Goal: Information Seeking & Learning: Learn about a topic

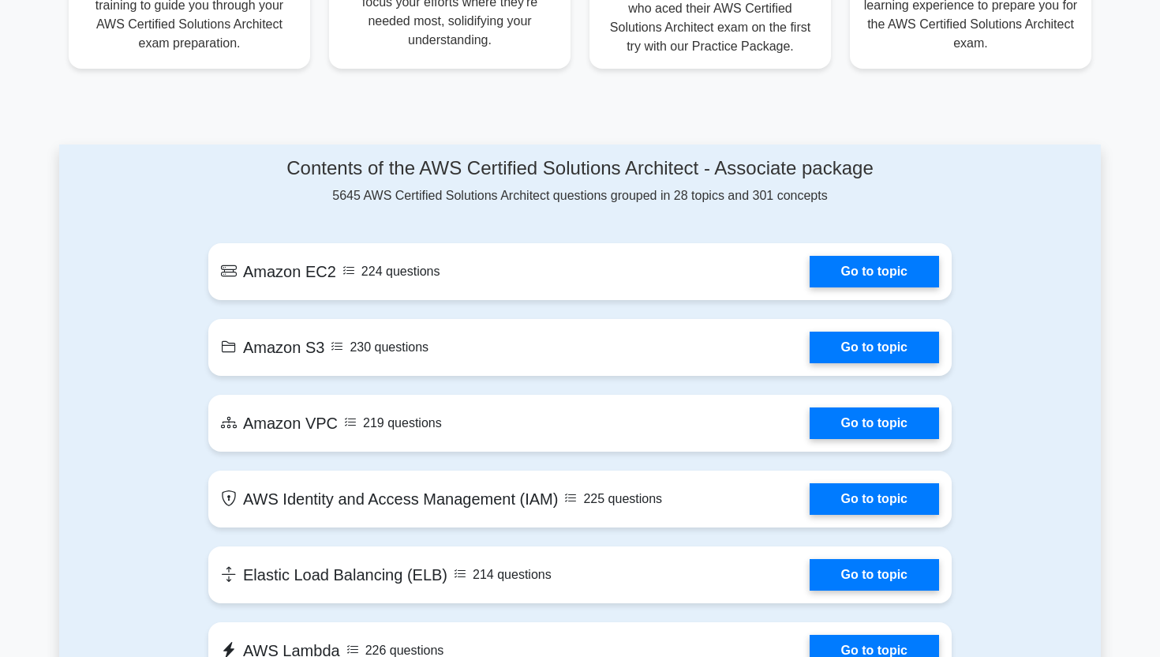
scroll to position [736, 0]
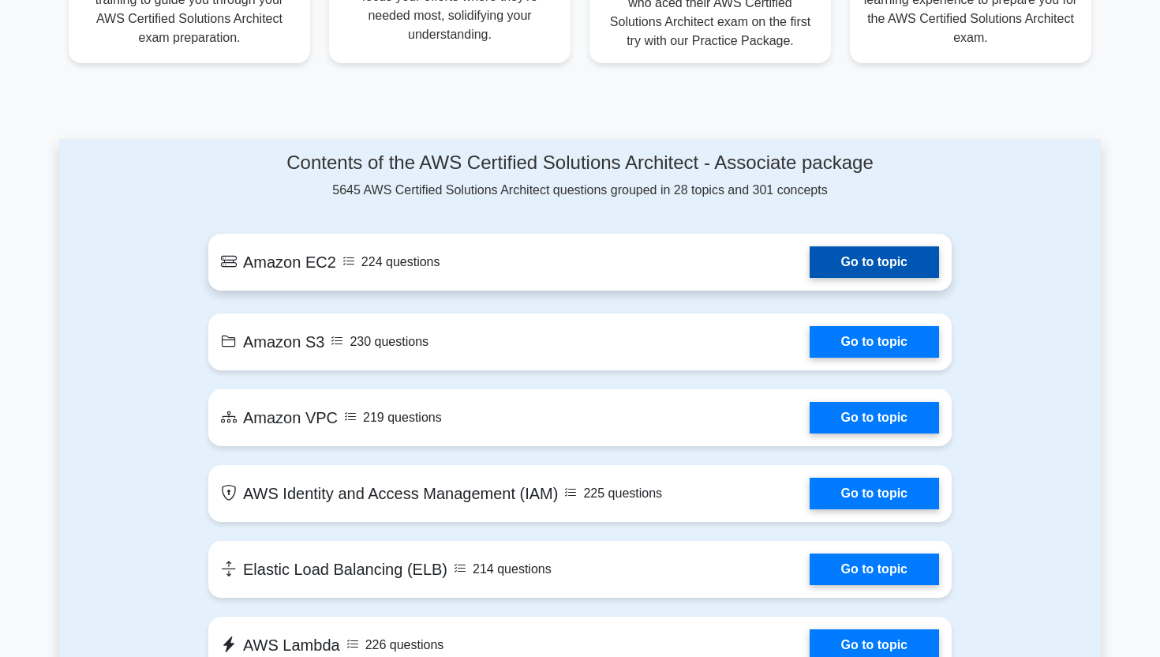
click at [867, 268] on link "Go to topic" at bounding box center [874, 262] width 129 height 32
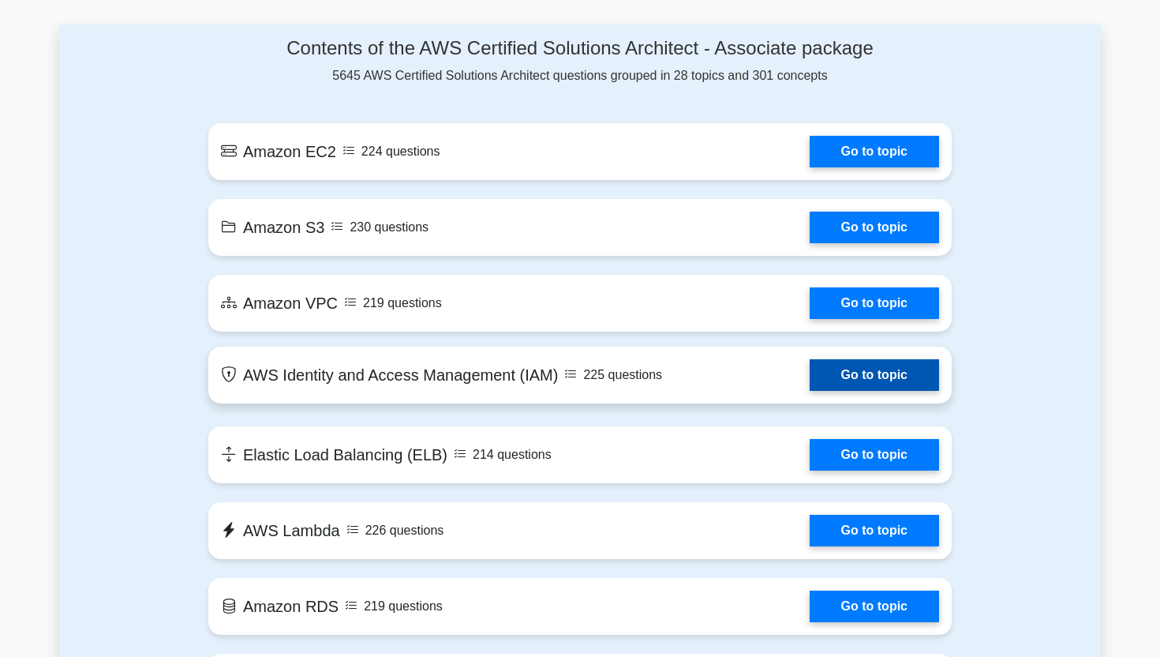
scroll to position [862, 0]
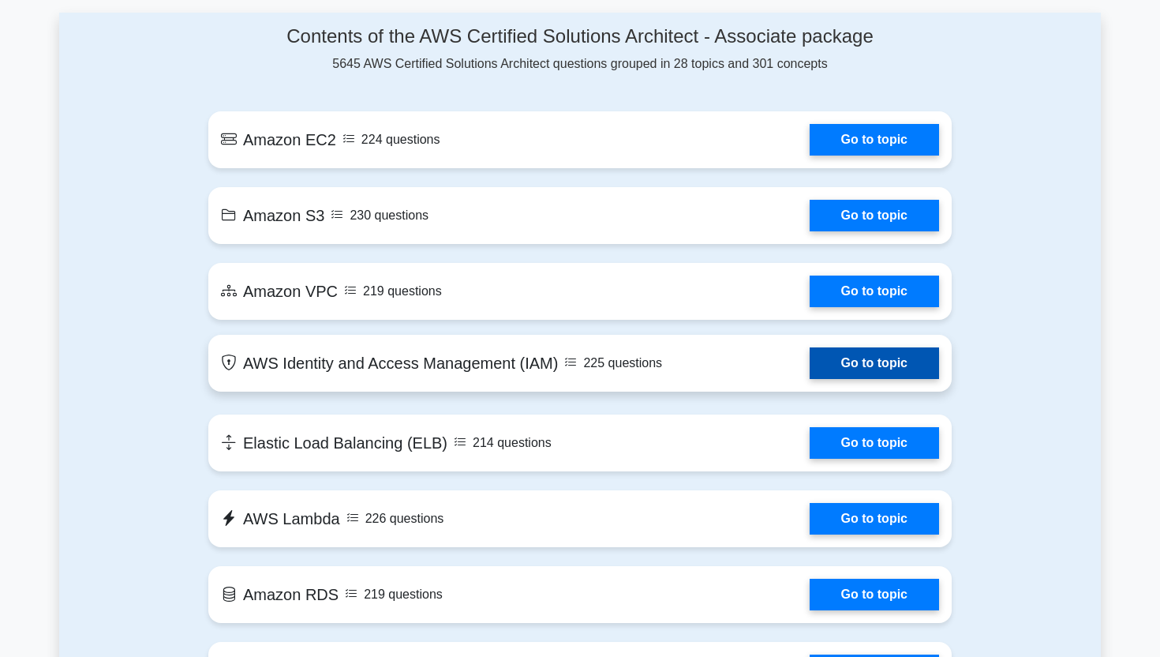
click at [831, 361] on link "Go to topic" at bounding box center [874, 363] width 129 height 32
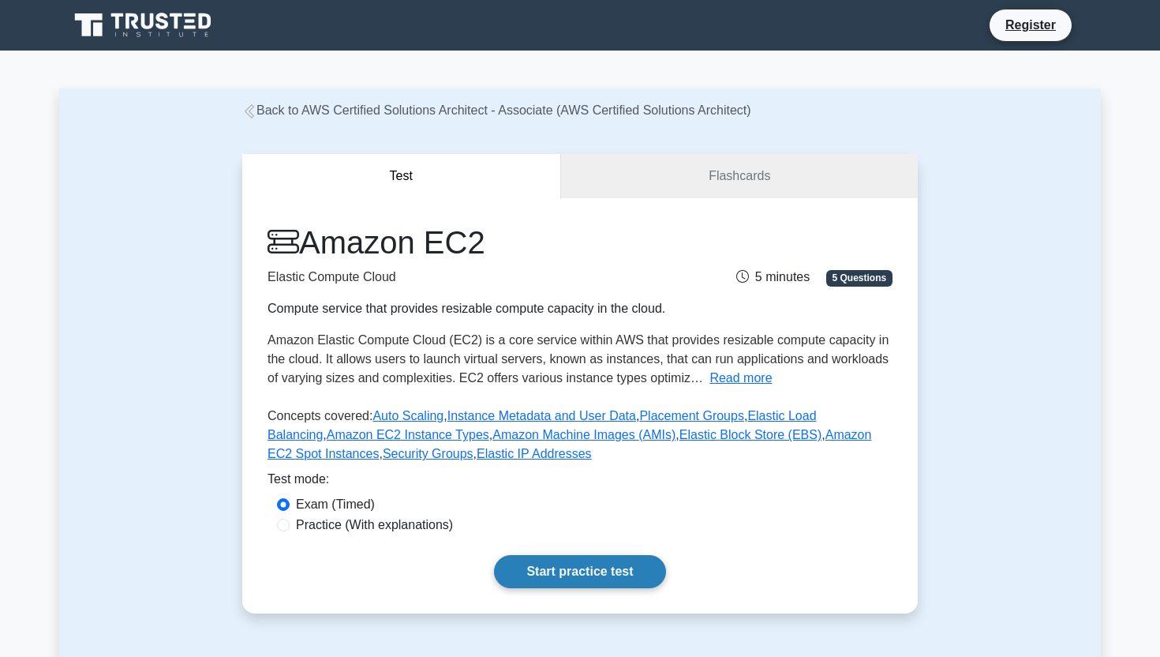
click at [561, 567] on link "Start practice test" at bounding box center [579, 571] width 171 height 33
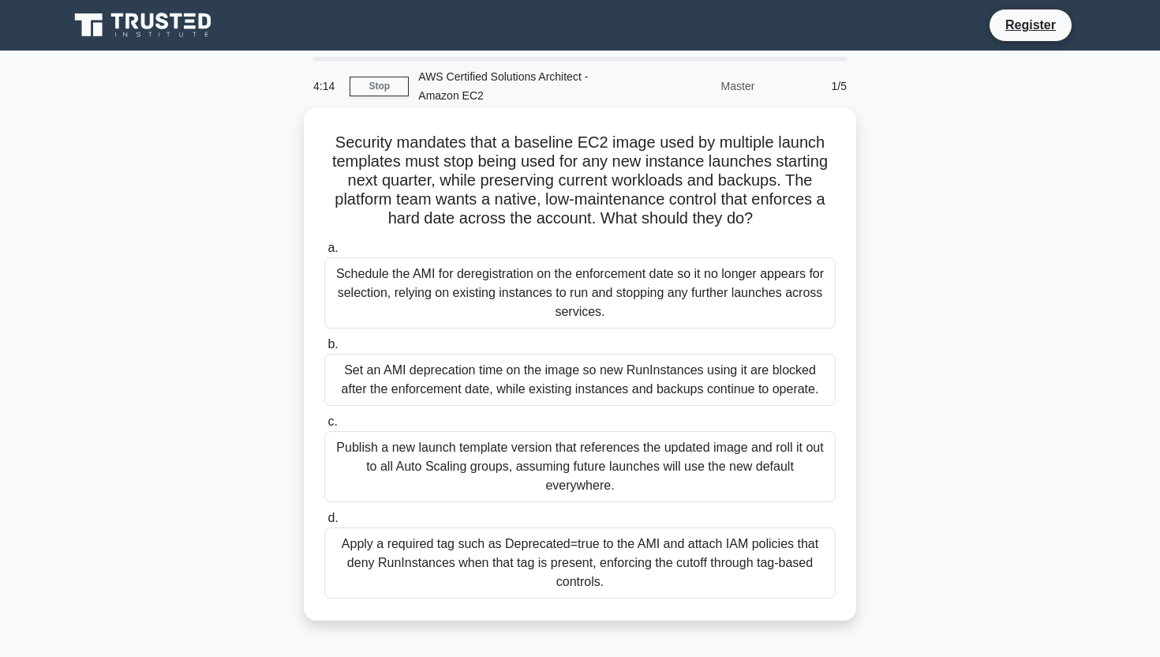
click at [431, 290] on div "Schedule the AMI for deregistration on the enforcement date so it no longer app…" at bounding box center [579, 292] width 511 height 71
click at [324, 253] on input "a. Schedule the AMI for deregistration on the enforcement date so it no longer …" at bounding box center [324, 248] width 0 height 10
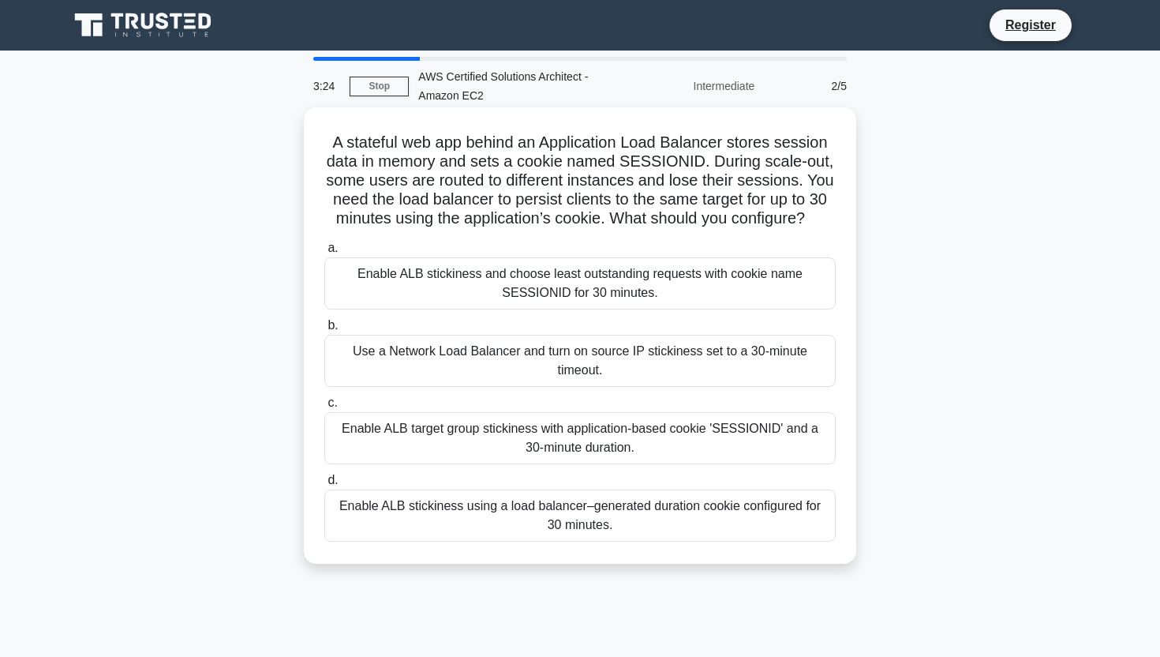
click at [550, 447] on div "Enable ALB target group stickiness with application-based cookie 'SESSIONID' an…" at bounding box center [579, 438] width 511 height 52
click at [324, 408] on input "c. Enable ALB target group stickiness with application-based cookie 'SESSIONID'…" at bounding box center [324, 403] width 0 height 10
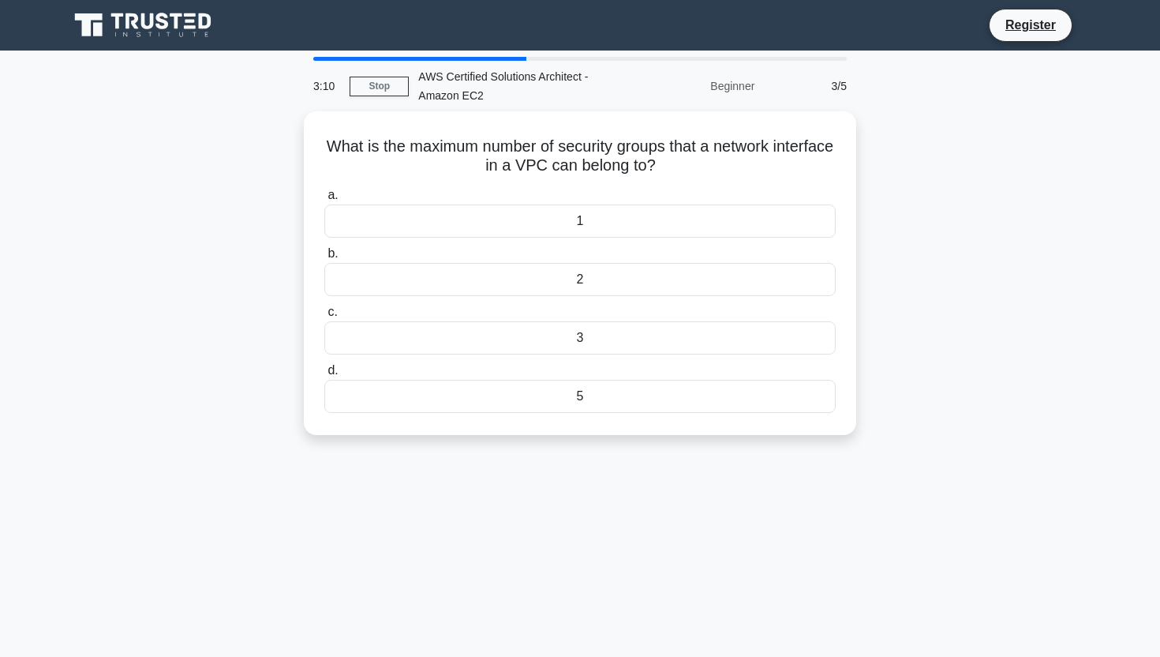
drag, startPoint x: 327, startPoint y: 140, endPoint x: 788, endPoint y: 438, distance: 549.7
click at [788, 438] on div "What is the maximum number of security groups that a network interface in a VPC…" at bounding box center [580, 282] width 1042 height 343
copy div "What is the maximum number of security groups that a network interface in a VPC…"
click at [647, 561] on div "3:00 Stop AWS Certified Solutions Architect - Amazon EC2 Beginner 3/5 What is t…" at bounding box center [580, 451] width 1042 height 789
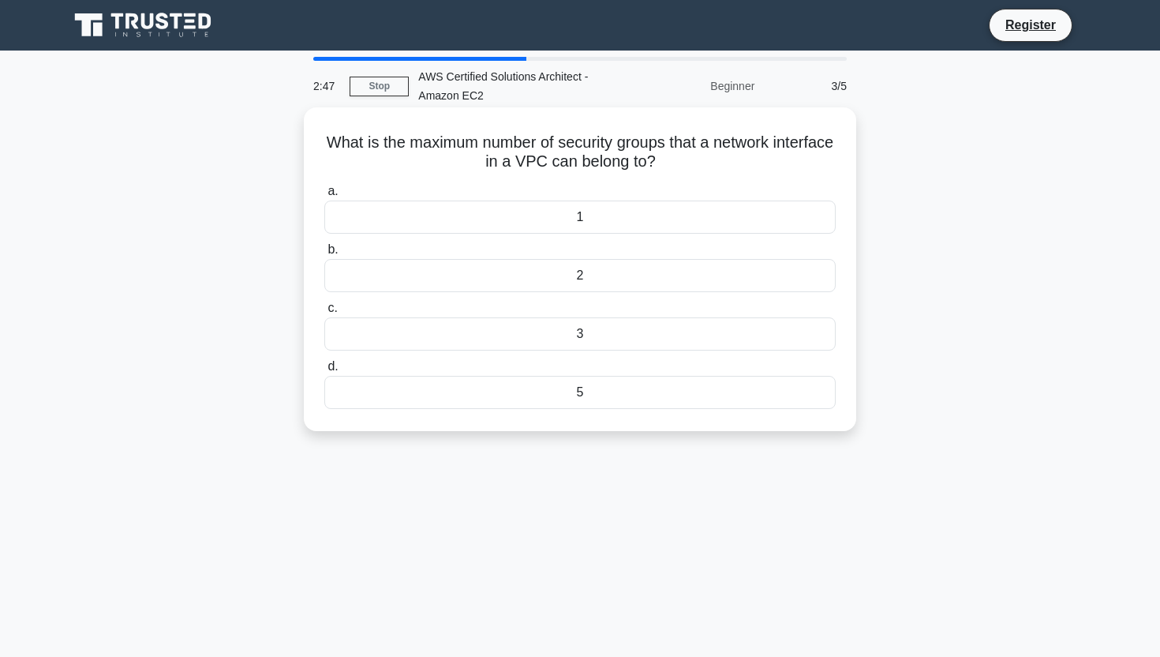
click at [538, 414] on div "What is the maximum number of security groups that a network interface in a VPC…" at bounding box center [580, 269] width 540 height 311
click at [530, 401] on div "5" at bounding box center [579, 392] width 511 height 33
click at [324, 372] on input "d. 5" at bounding box center [324, 366] width 0 height 10
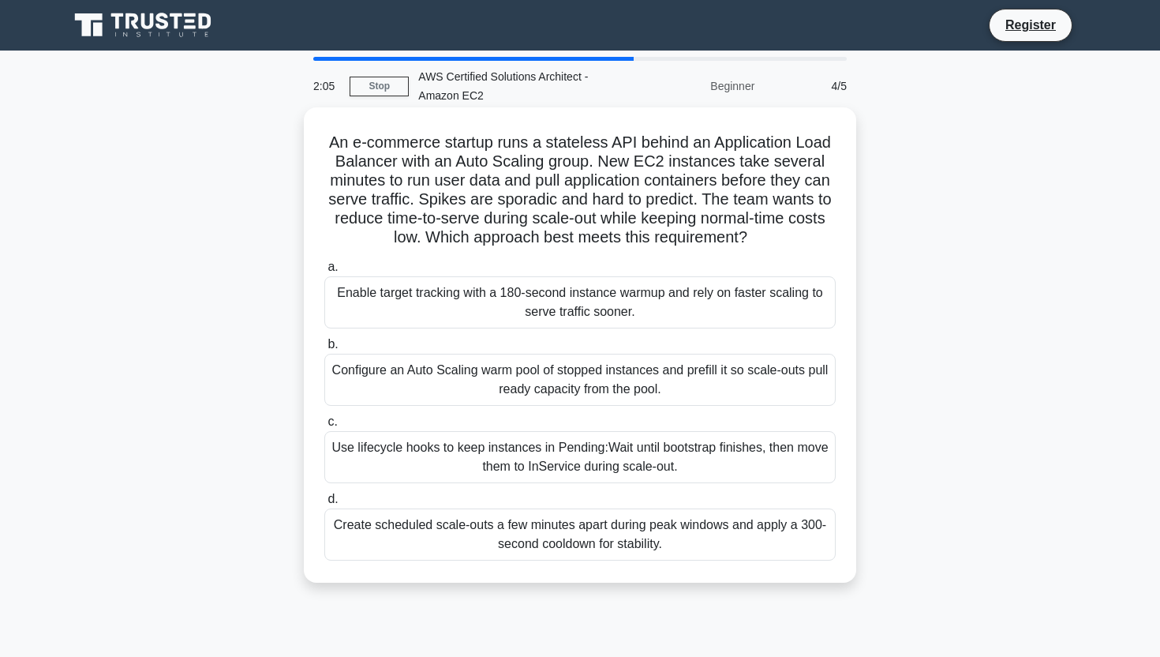
drag, startPoint x: 324, startPoint y: 134, endPoint x: 783, endPoint y: 578, distance: 638.0
click at [783, 578] on div "An e-commerce startup runs a stateless API behind an Application Load Balancer …" at bounding box center [580, 344] width 552 height 475
copy div "An e-commerce startup runs a stateless API behind an Application Load Balancer …"
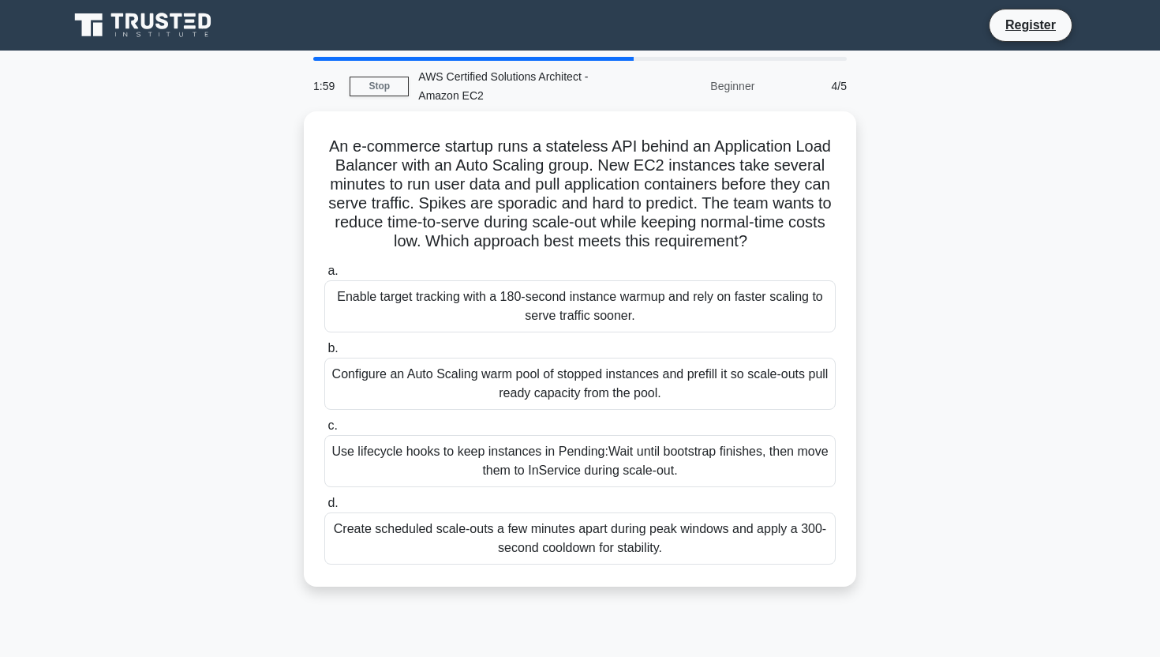
click at [144, 408] on div "An e-commerce startup runs a stateless API behind an Application Load Balancer …" at bounding box center [580, 358] width 1042 height 494
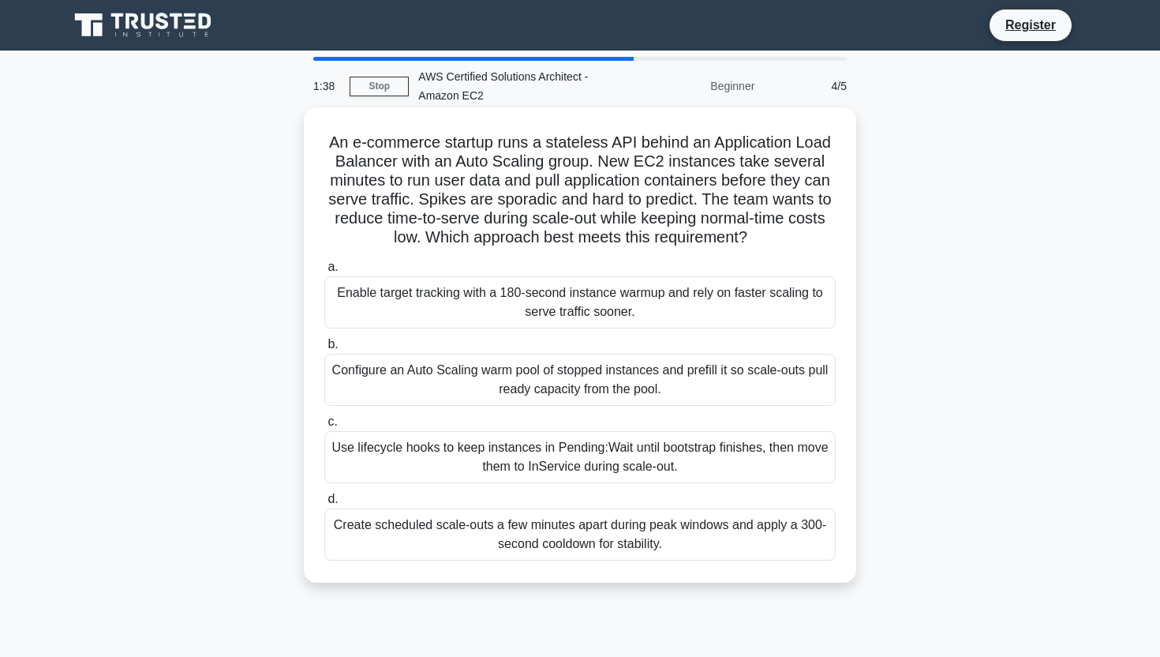
click at [429, 399] on div "Configure an Auto Scaling warm pool of stopped instances and prefill it so scal…" at bounding box center [579, 380] width 511 height 52
click at [324, 350] on input "b. Configure an Auto Scaling warm pool of stopped instances and prefill it so s…" at bounding box center [324, 344] width 0 height 10
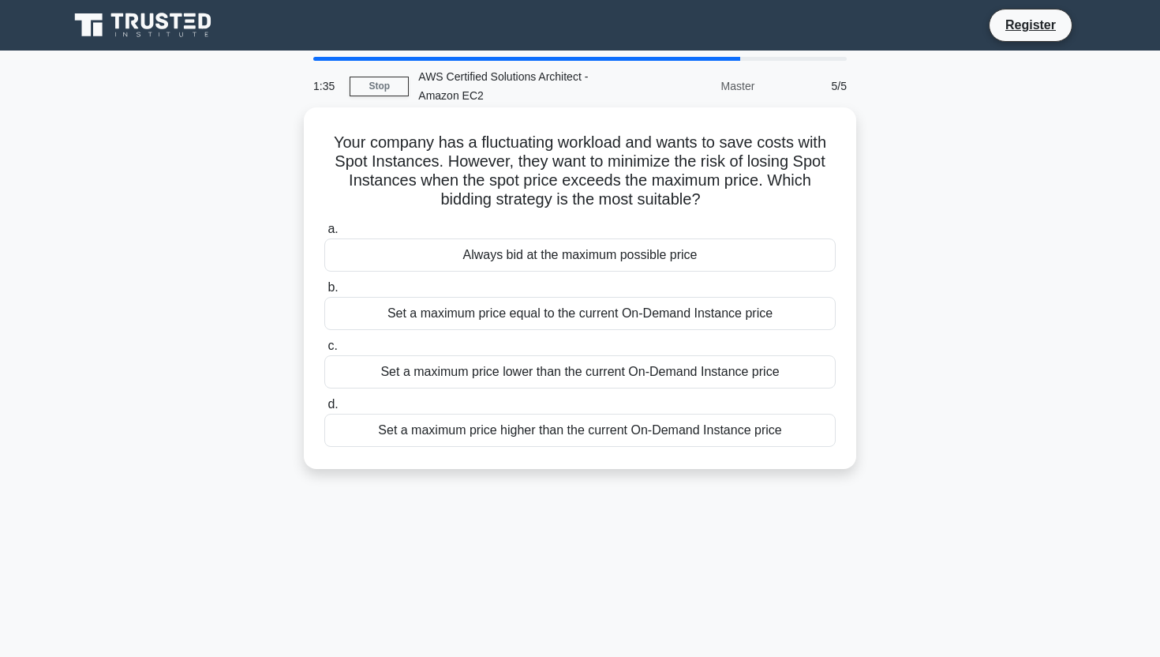
drag, startPoint x: 334, startPoint y: 135, endPoint x: 788, endPoint y: 455, distance: 556.2
click at [788, 455] on div "Your company has a fluctuating workload and wants to save costs with Spot Insta…" at bounding box center [580, 288] width 540 height 349
copy div "Your company has a fluctuating workload and wants to save costs with Spot Insta…"
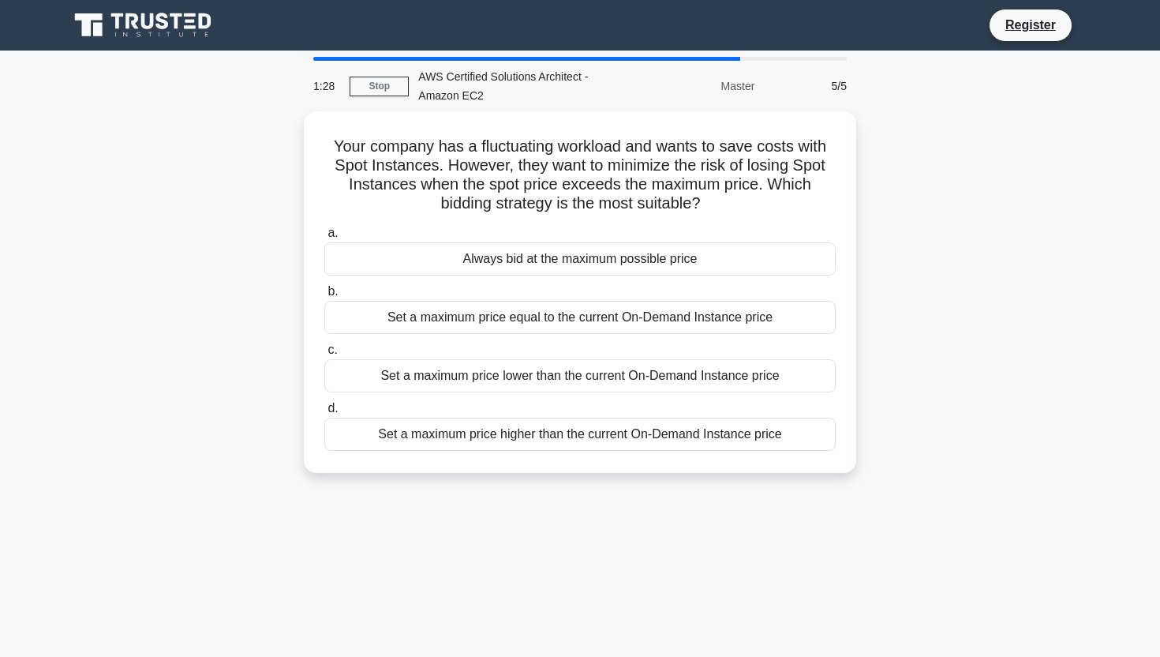
click at [167, 276] on div "Your company has a fluctuating workload and wants to save costs with Spot Insta…" at bounding box center [580, 301] width 1042 height 380
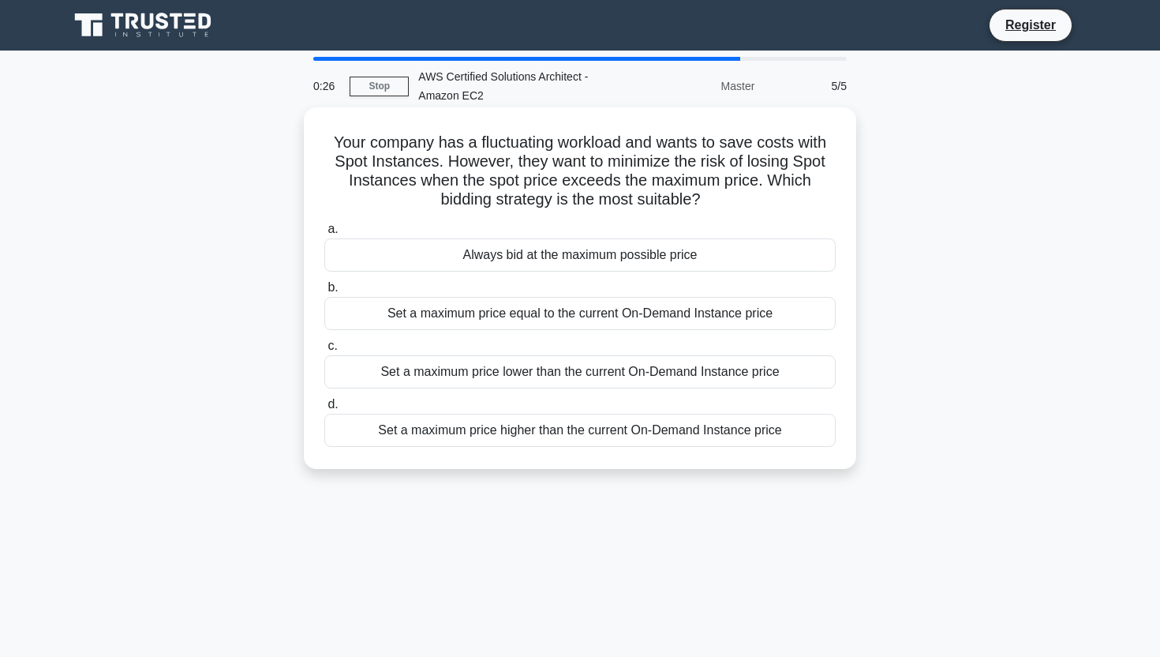
click at [431, 318] on div "Set a maximum price equal to the current On-Demand Instance price" at bounding box center [579, 313] width 511 height 33
click at [324, 293] on input "b. Set a maximum price equal to the current On-Demand Instance price" at bounding box center [324, 288] width 0 height 10
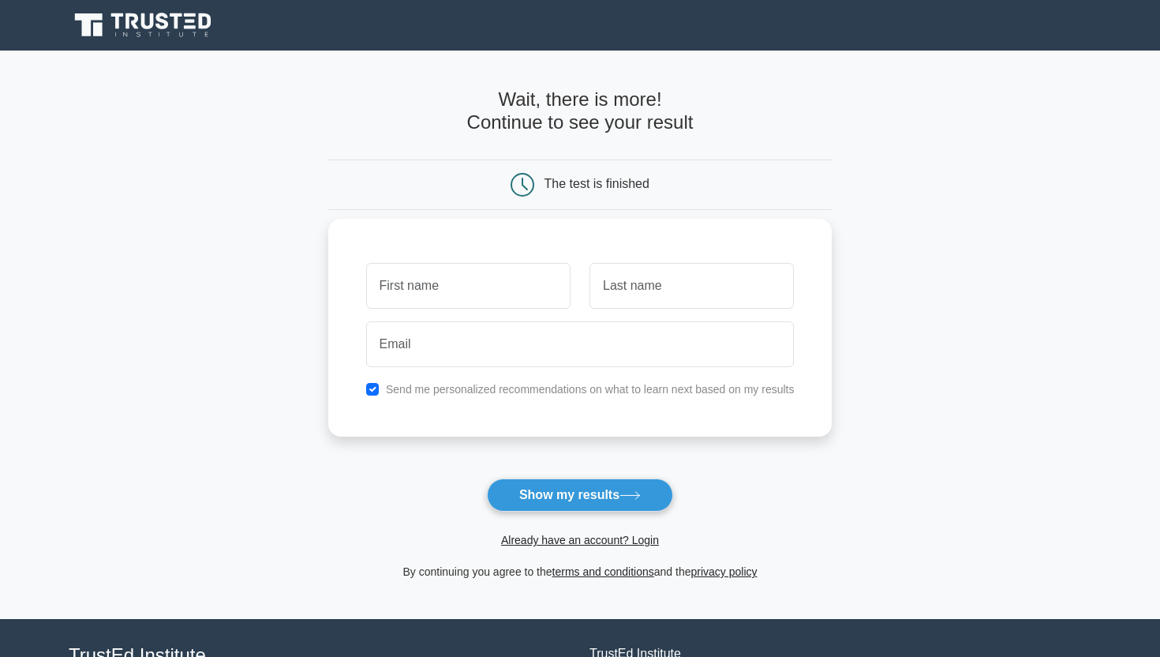
click at [478, 290] on input "text" at bounding box center [468, 286] width 204 height 46
type input "[PERSON_NAME]"
click at [628, 291] on input "text" at bounding box center [692, 286] width 204 height 46
type input "k"
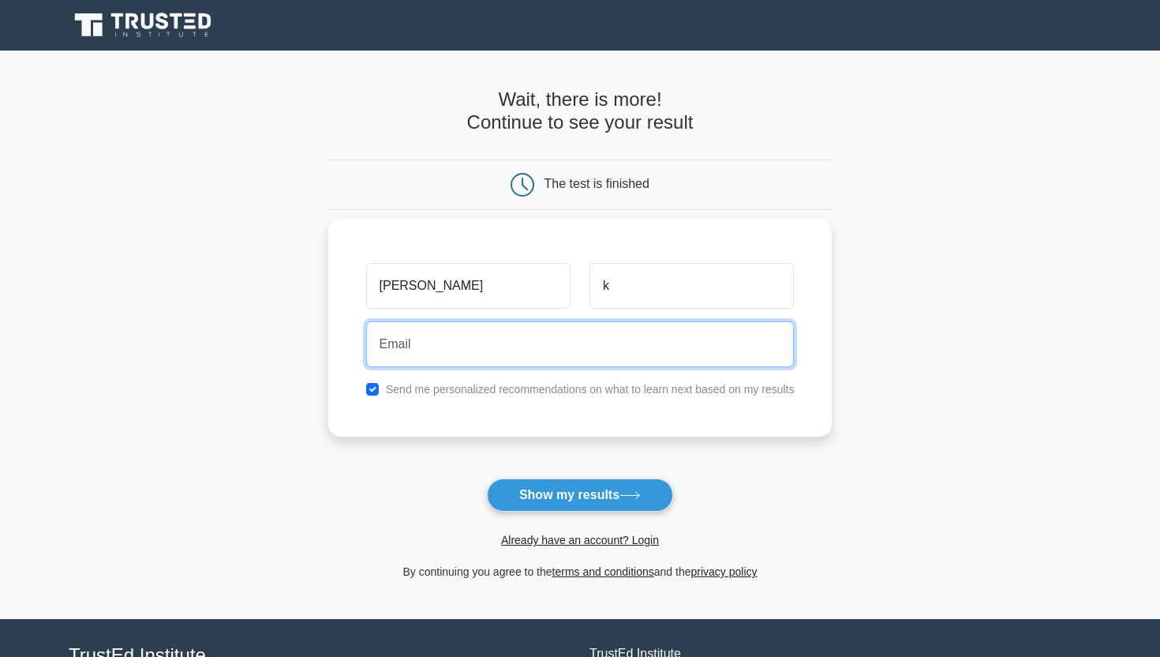
click at [550, 354] on input "email" at bounding box center [580, 344] width 429 height 46
type input "shivanireddybaraju03@gmail.com"
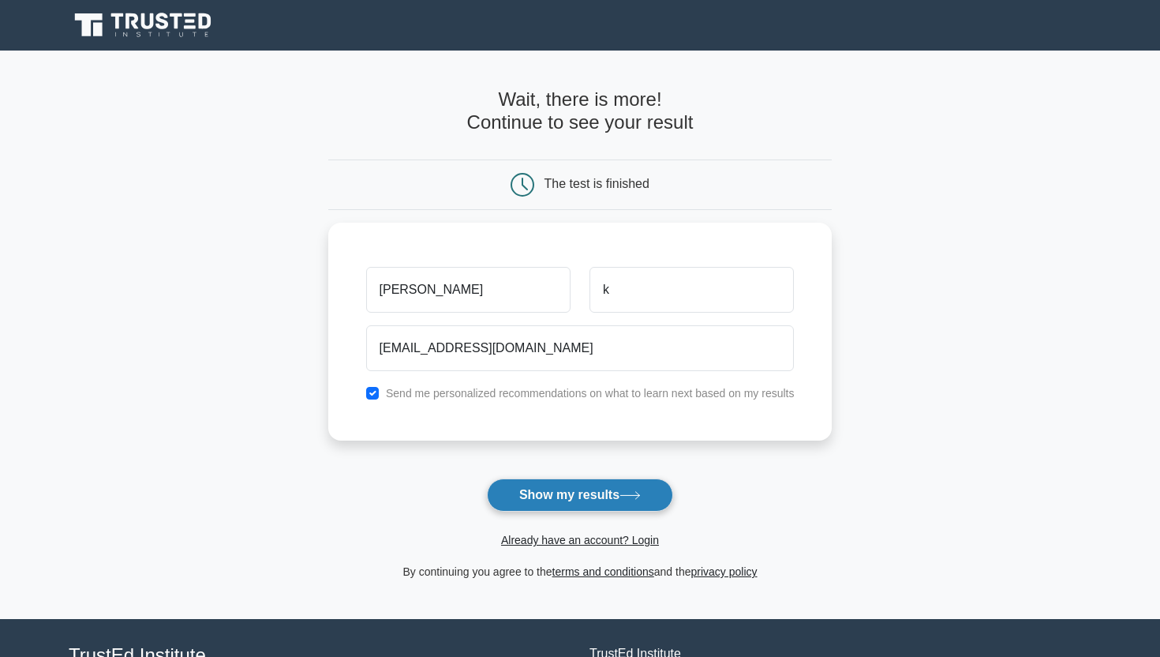
click at [558, 495] on button "Show my results" at bounding box center [580, 494] width 186 height 33
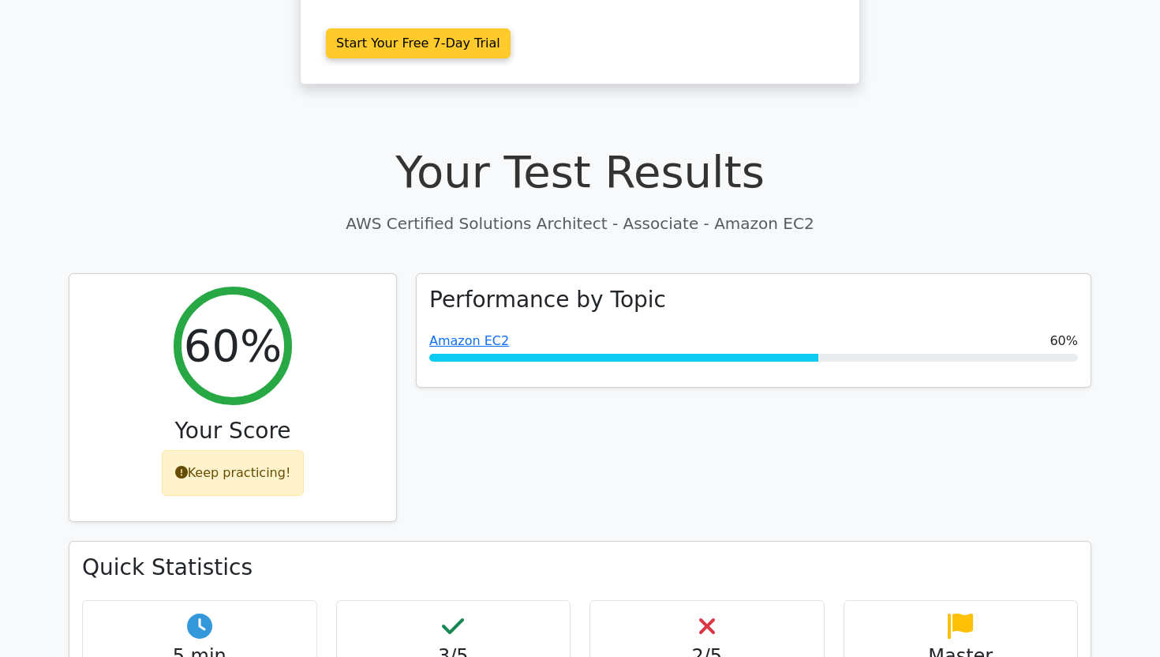
scroll to position [413, 0]
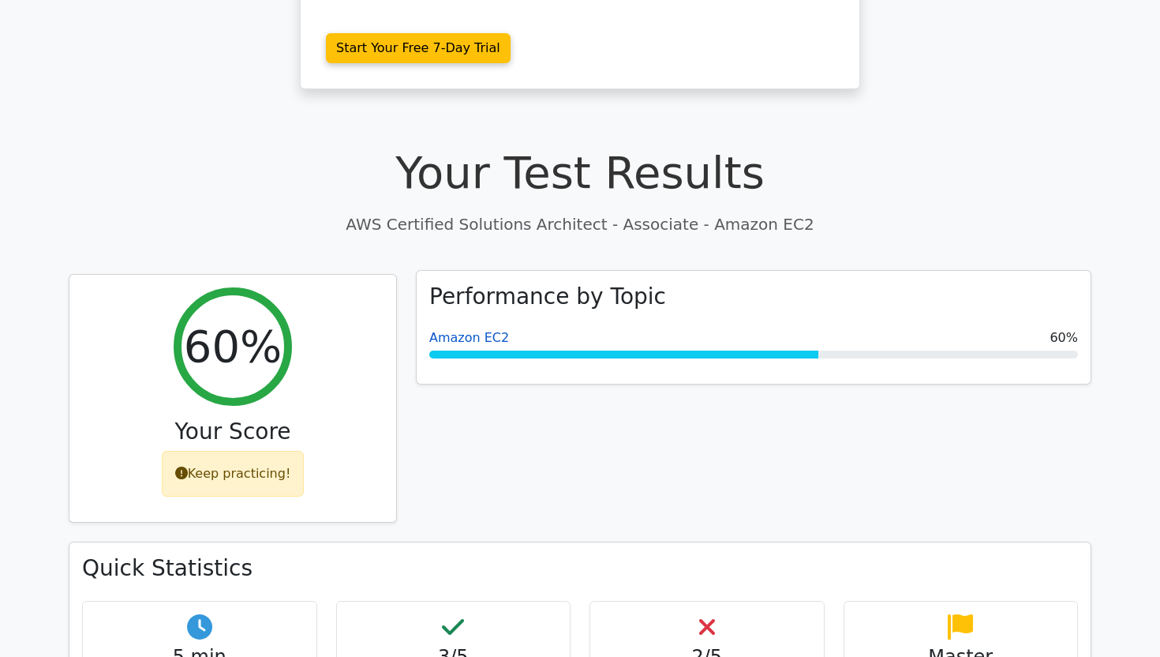
click at [485, 330] on link "Amazon EC2" at bounding box center [469, 337] width 80 height 15
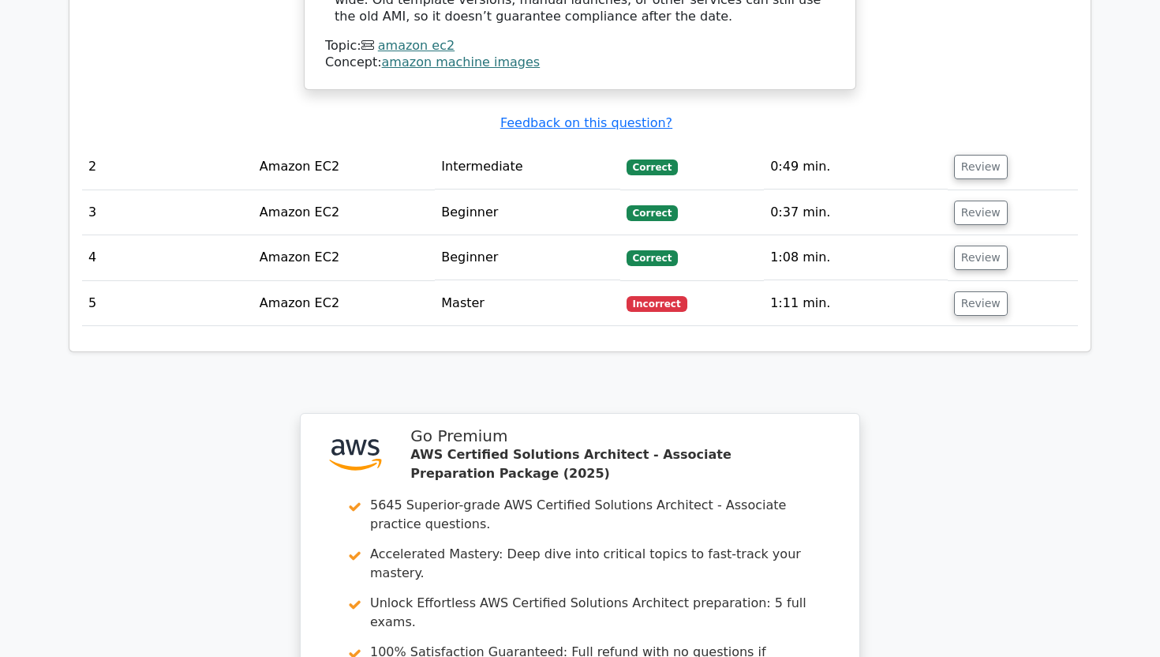
scroll to position [2177, 0]
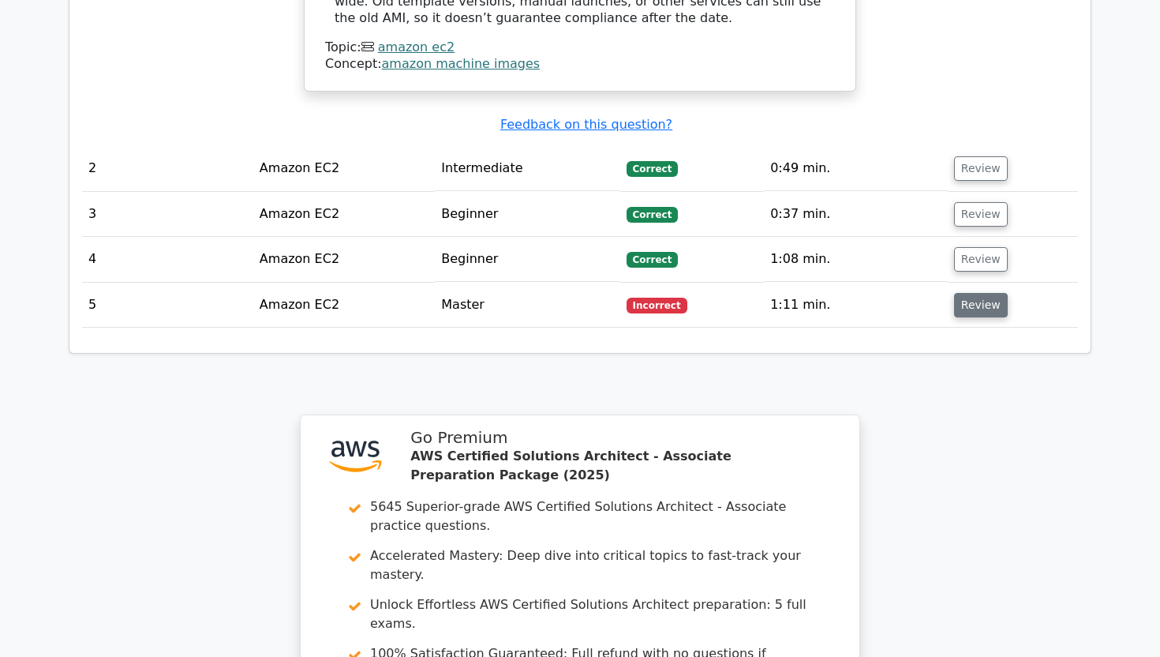
click at [978, 293] on button "Review" at bounding box center [981, 305] width 54 height 24
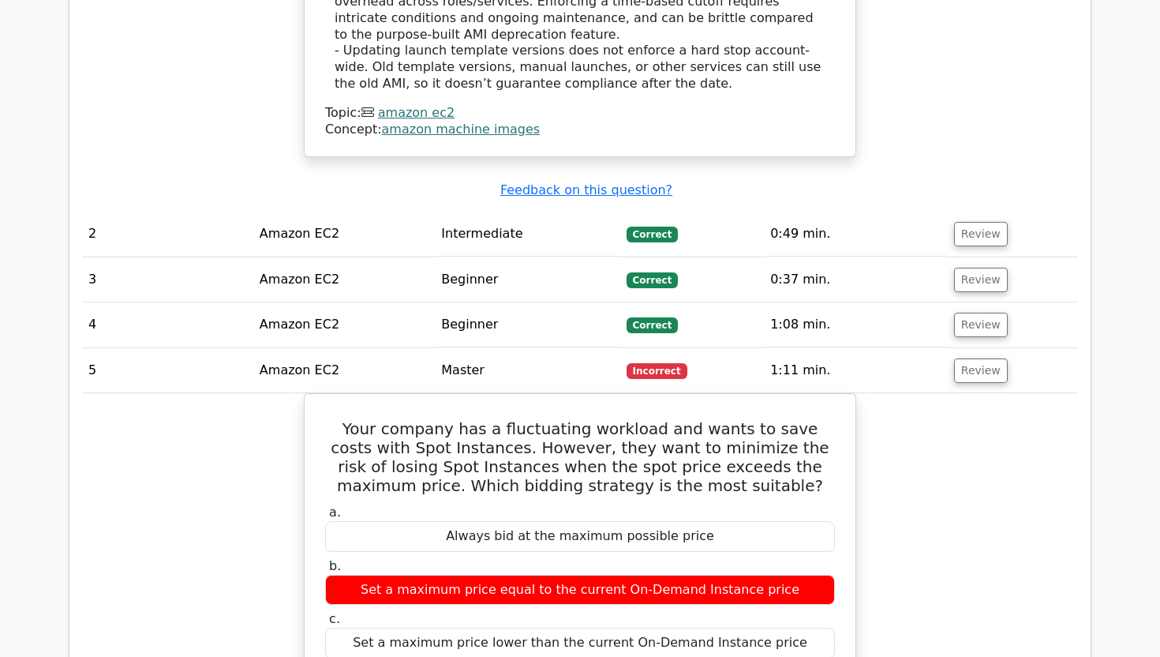
scroll to position [2104, 0]
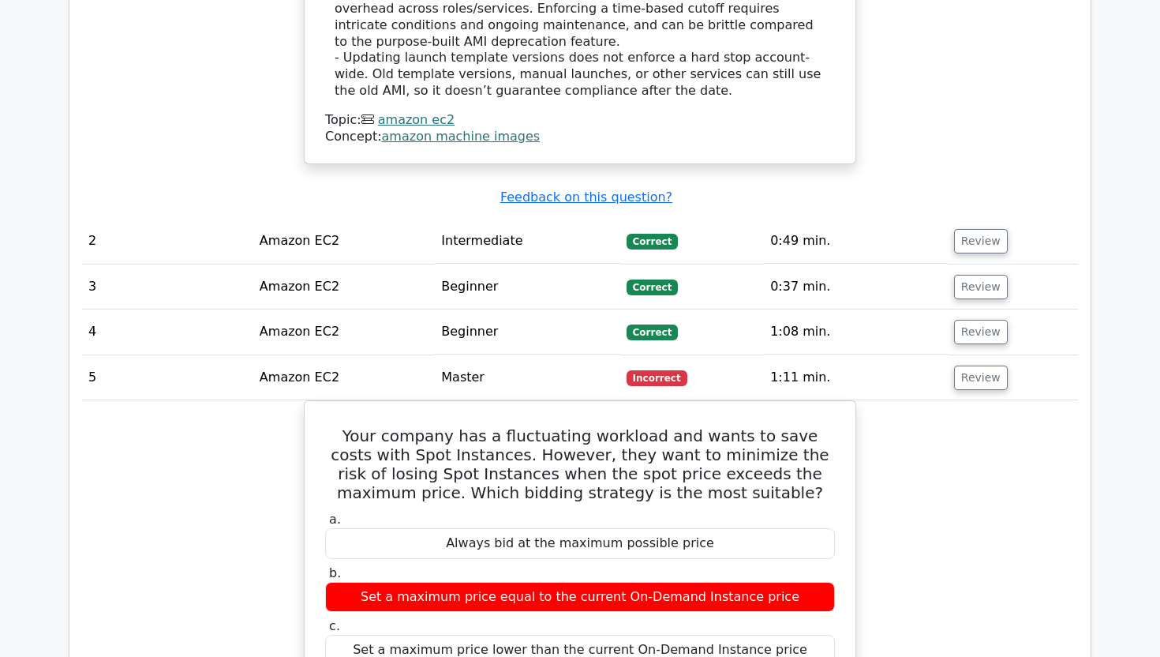
click at [321, 264] on td "Amazon EC2" at bounding box center [344, 286] width 182 height 45
click at [316, 264] on td "Amazon EC2" at bounding box center [344, 286] width 182 height 45
click at [983, 275] on button "Review" at bounding box center [981, 287] width 54 height 24
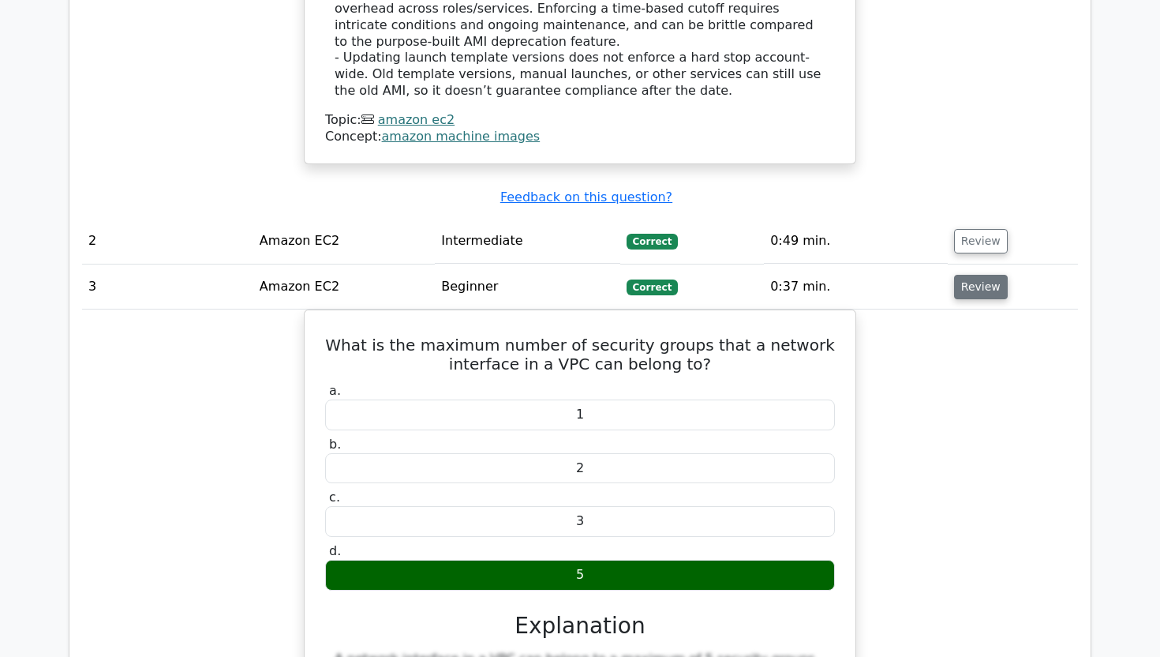
click at [962, 275] on button "Review" at bounding box center [981, 287] width 54 height 24
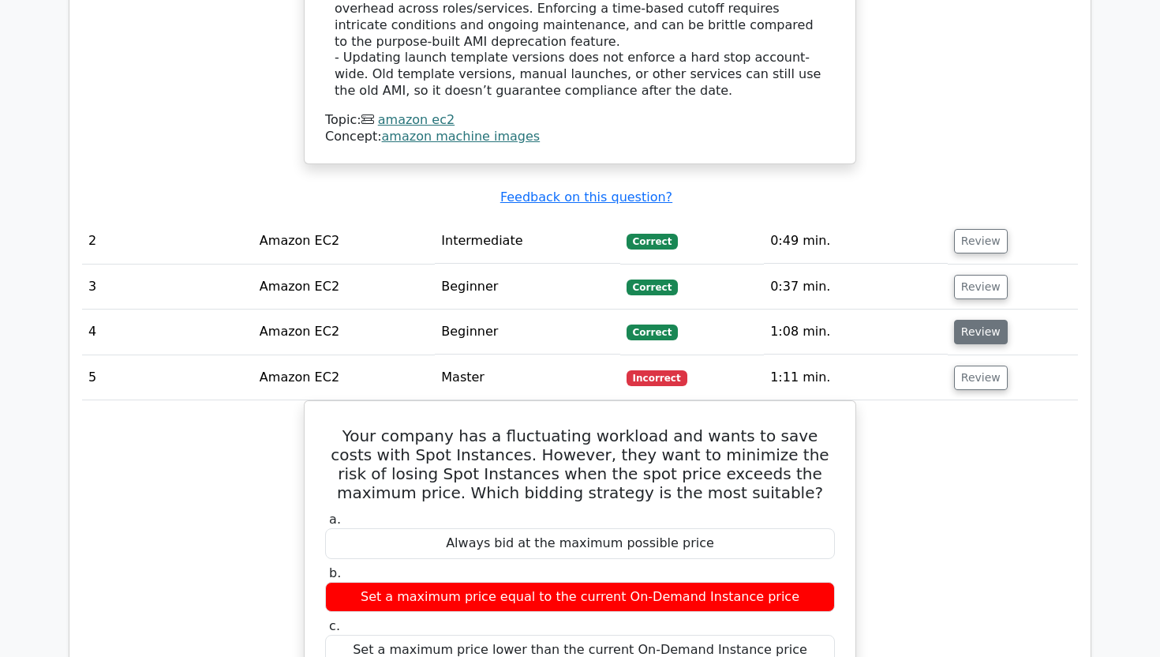
click at [982, 320] on button "Review" at bounding box center [981, 332] width 54 height 24
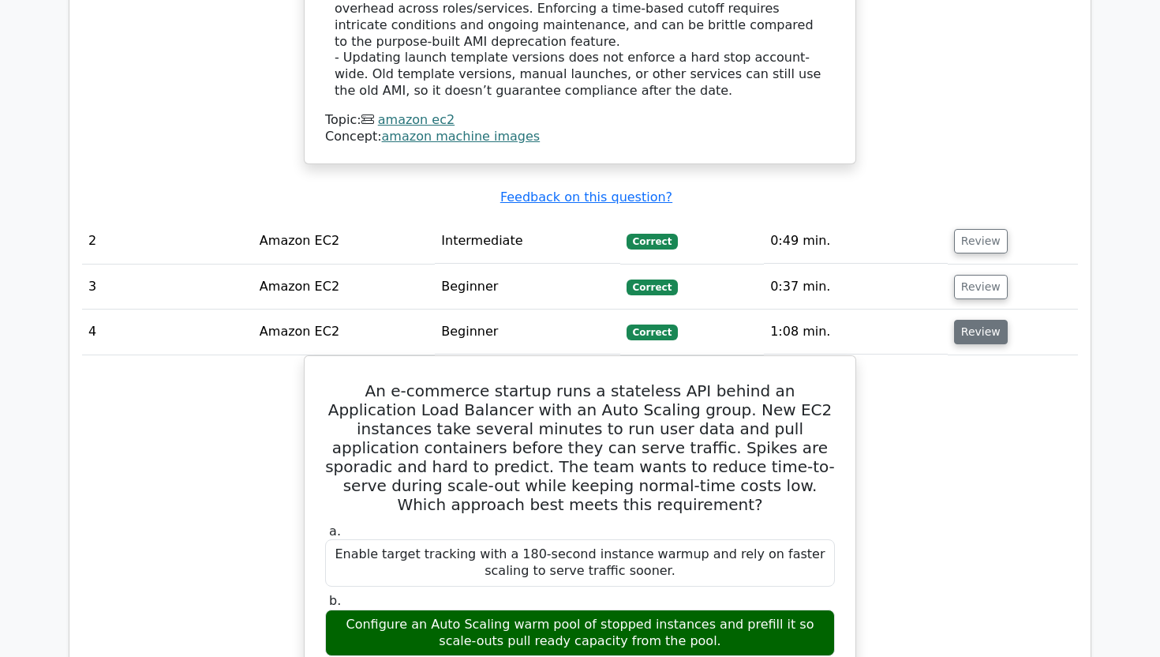
click at [964, 320] on button "Review" at bounding box center [981, 332] width 54 height 24
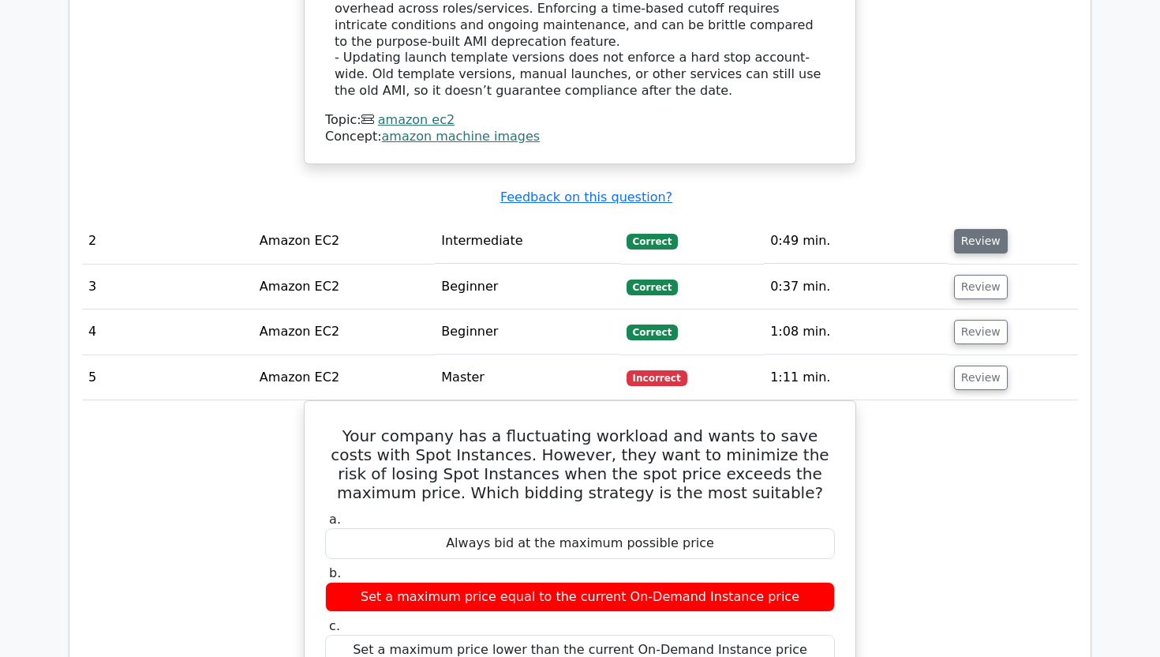
click at [964, 229] on button "Review" at bounding box center [981, 241] width 54 height 24
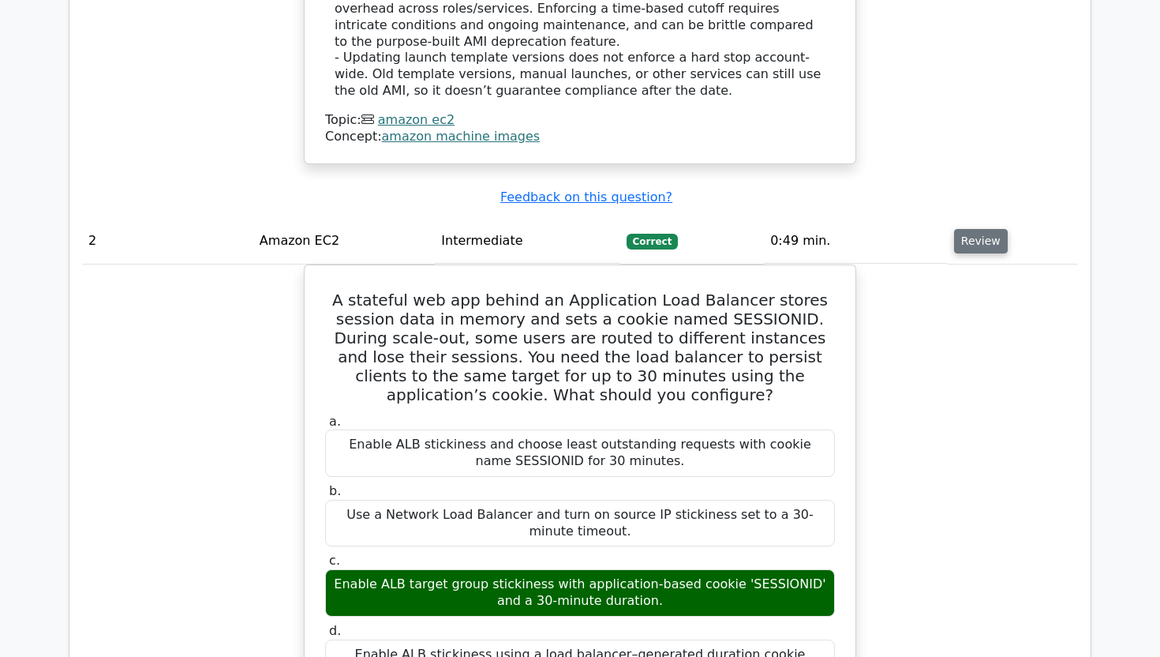
click at [972, 229] on button "Review" at bounding box center [981, 241] width 54 height 24
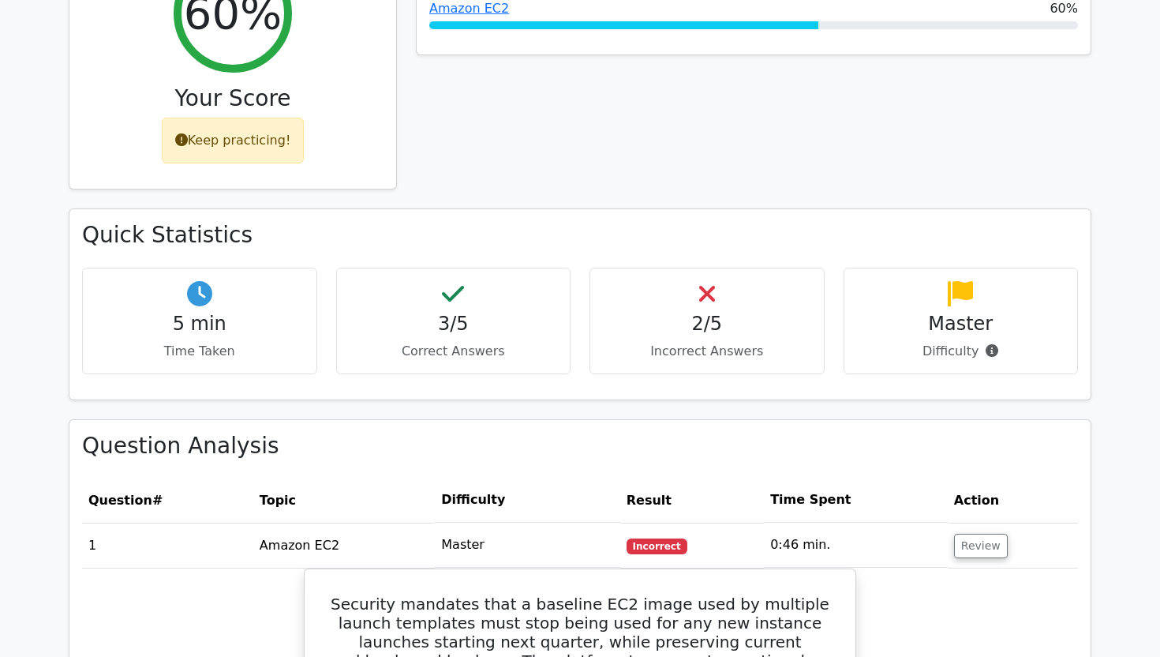
scroll to position [714, 0]
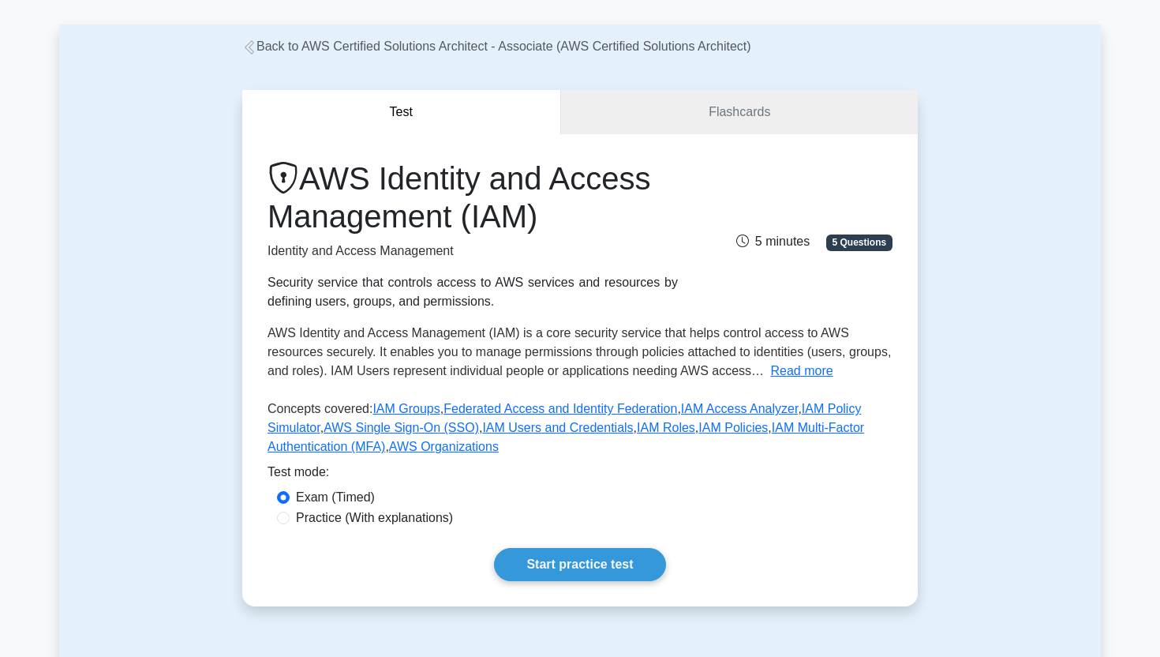
scroll to position [107, 0]
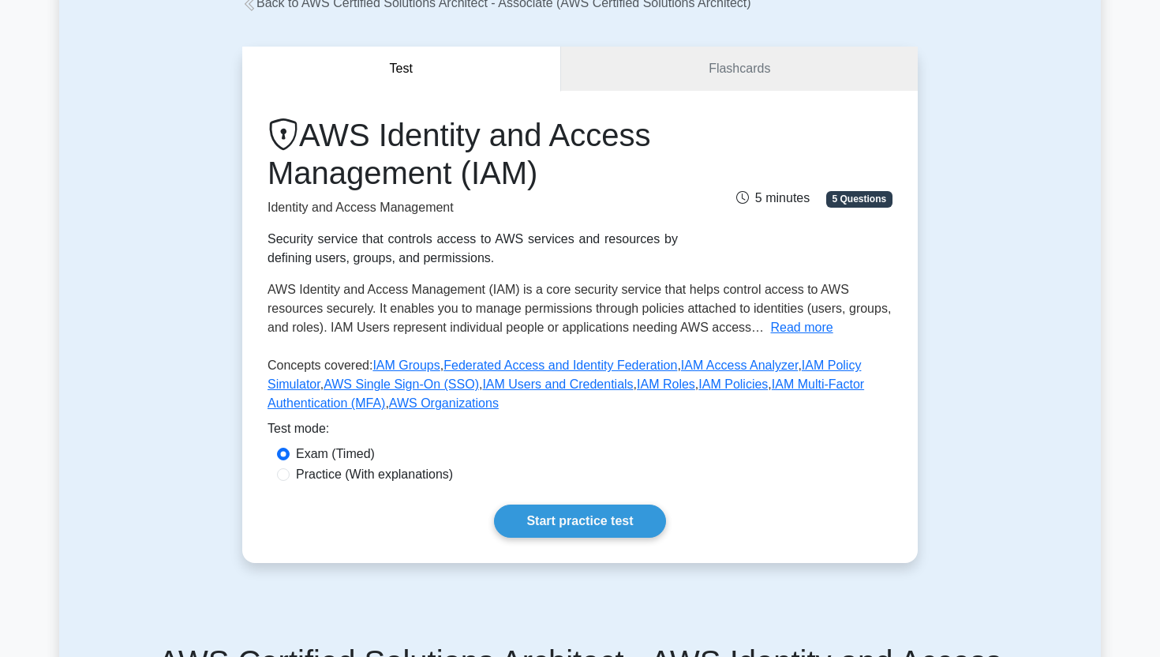
click at [391, 480] on label "Practice (With explanations)" at bounding box center [374, 474] width 157 height 19
click at [290, 480] on input "Practice (With explanations)" at bounding box center [283, 474] width 13 height 13
radio input "true"
click at [357, 451] on label "Exam (Timed)" at bounding box center [335, 453] width 79 height 19
click at [290, 451] on input "Exam (Timed)" at bounding box center [283, 454] width 13 height 13
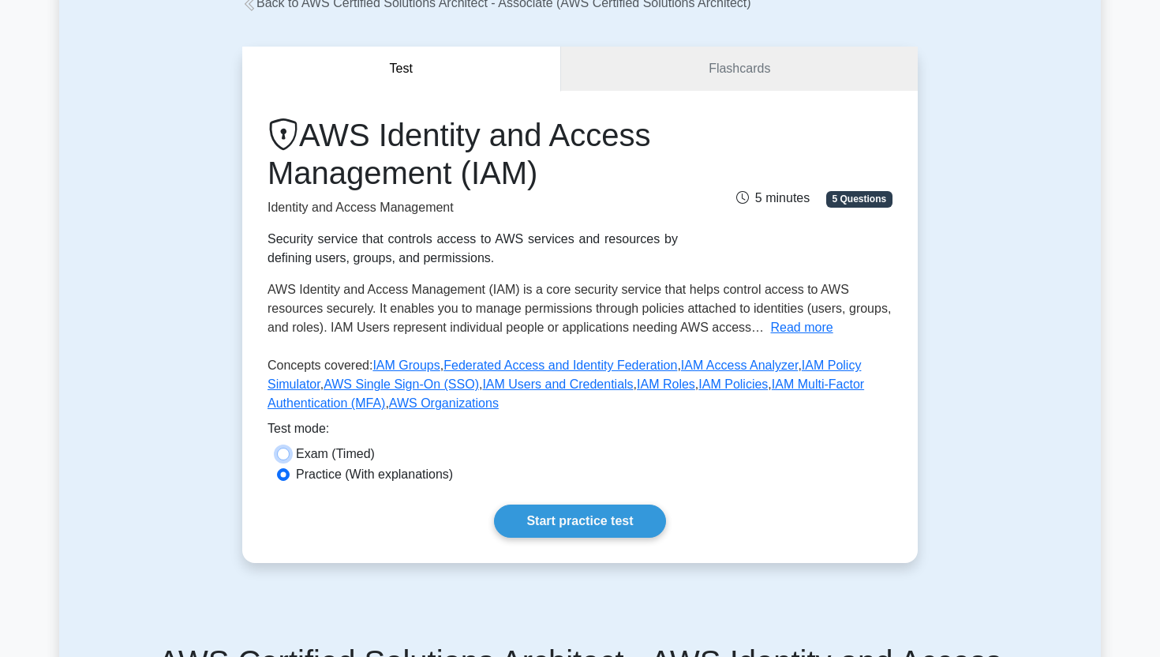
radio input "true"
click at [578, 519] on link "Start practice test" at bounding box center [579, 520] width 171 height 33
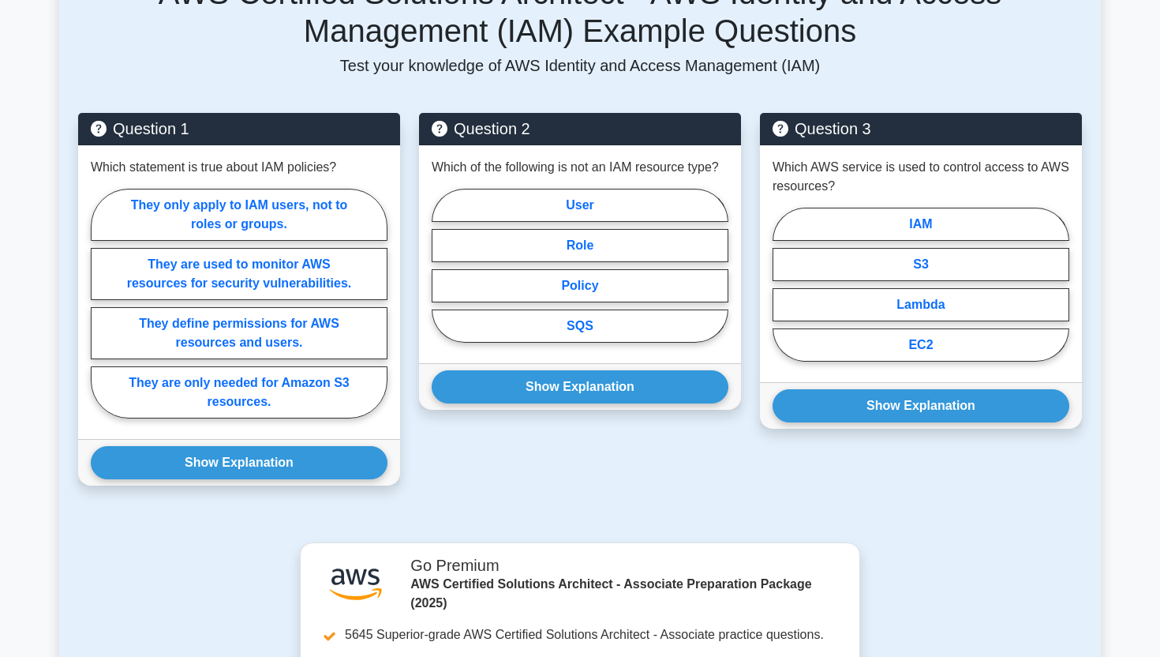
scroll to position [778, 0]
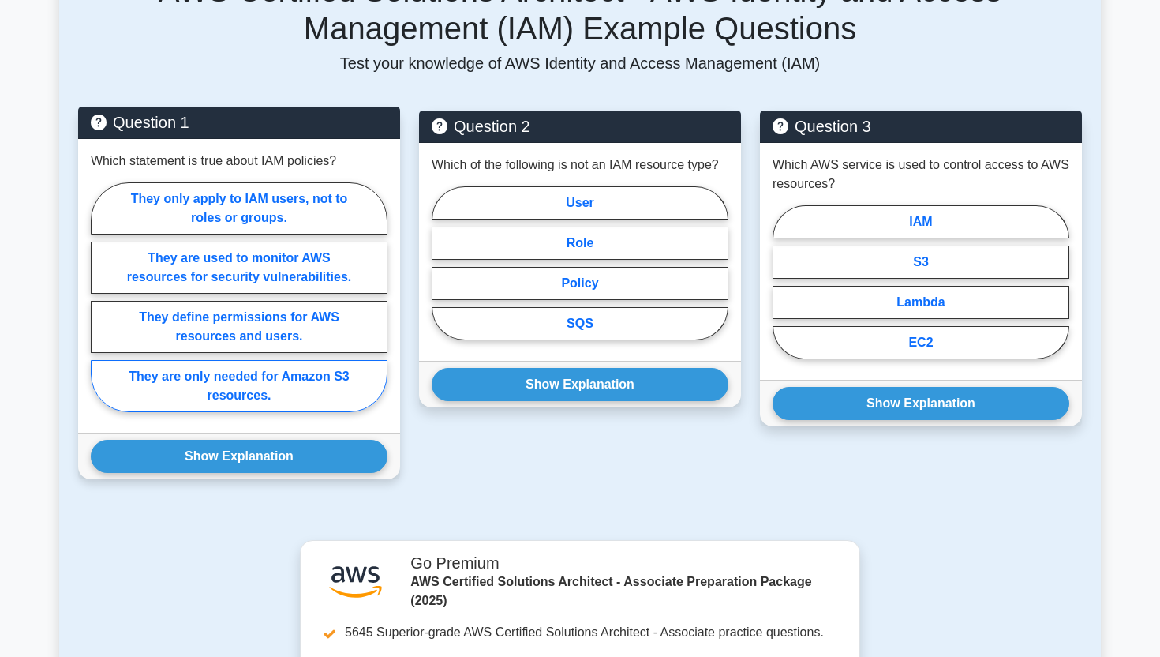
click at [234, 395] on label "They are only needed for Amazon S3 resources." at bounding box center [239, 386] width 297 height 52
click at [101, 307] on input "They are only needed for Amazon S3 resources." at bounding box center [96, 302] width 10 height 10
radio input "true"
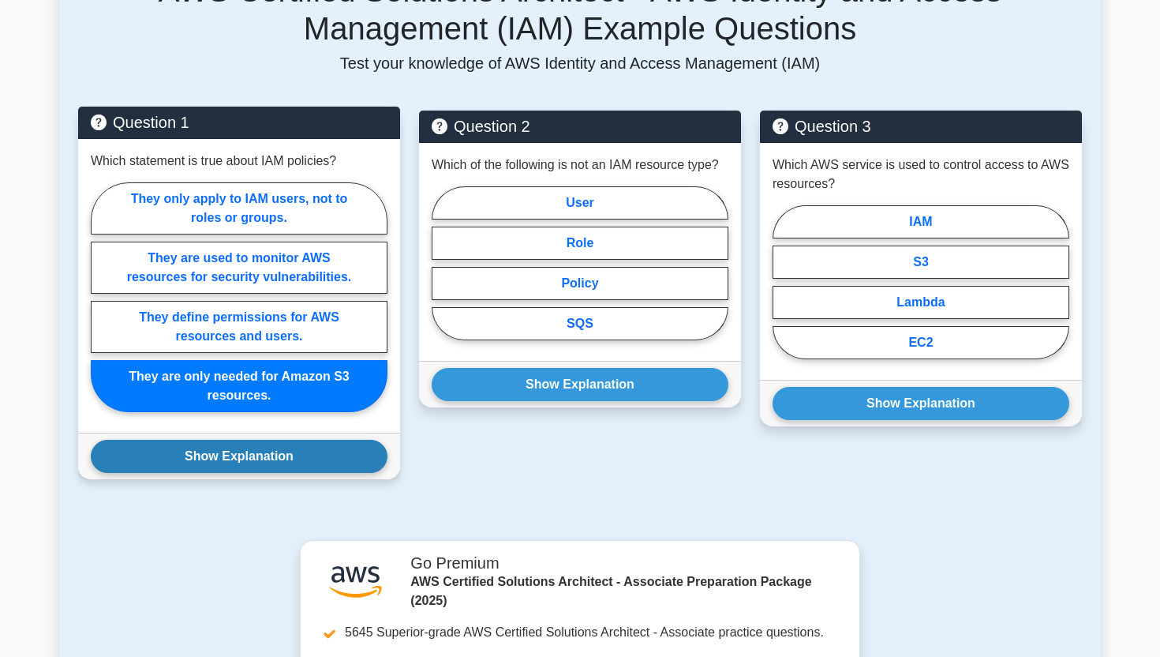
click at [233, 460] on button "Show Explanation" at bounding box center [239, 456] width 297 height 33
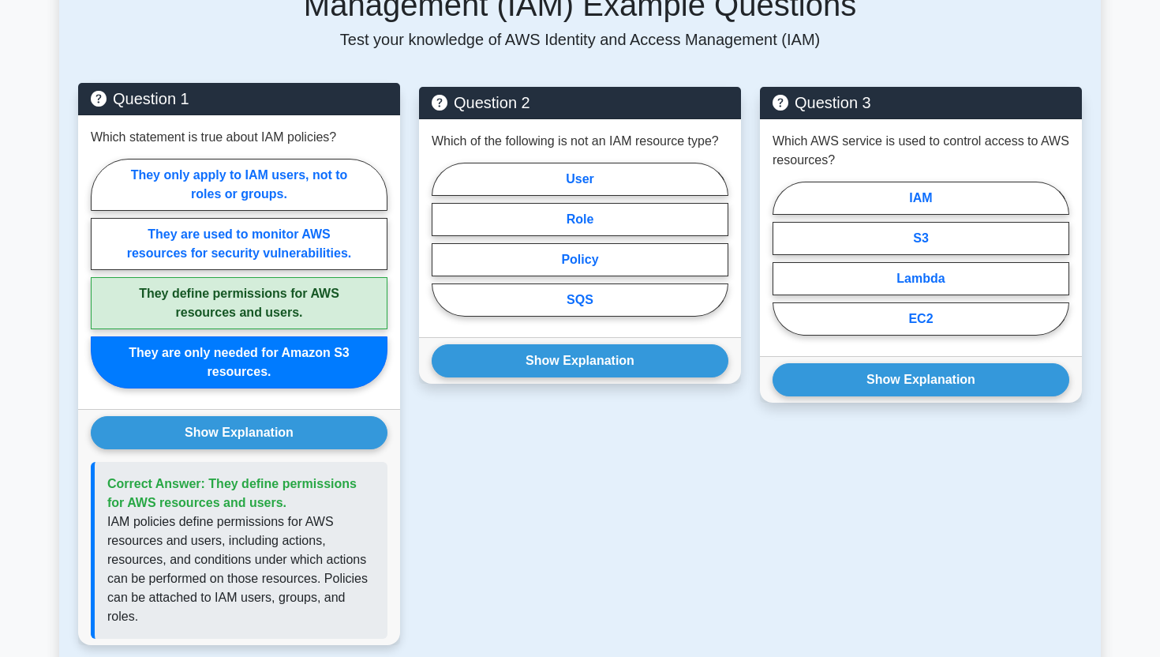
scroll to position [805, 0]
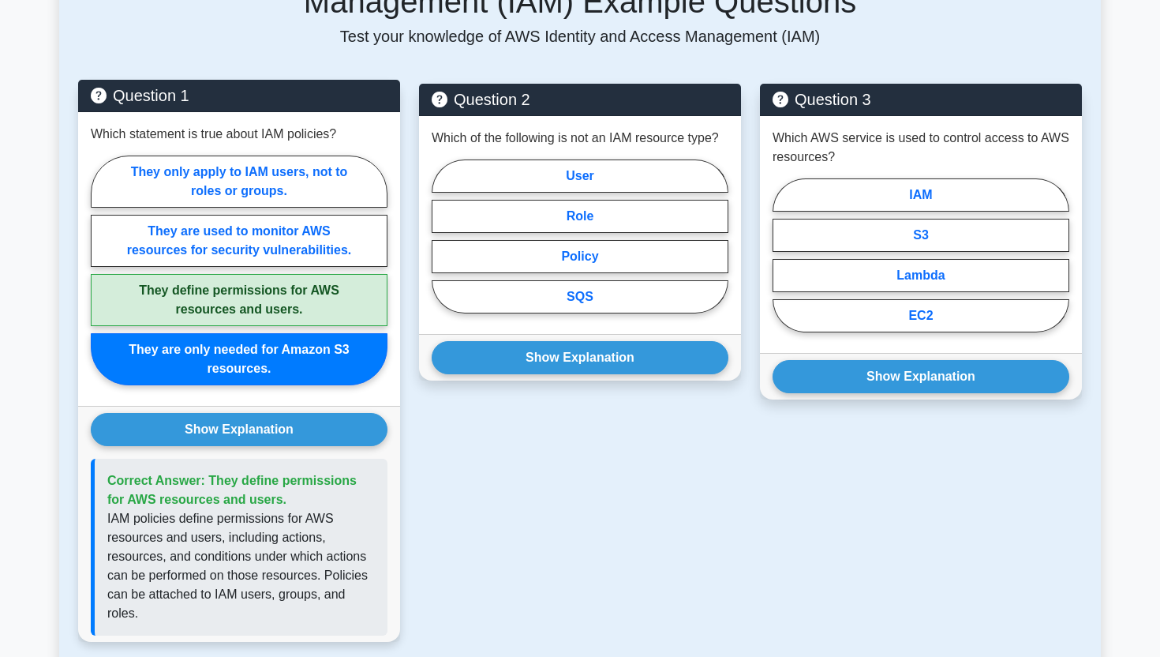
click at [238, 318] on label "They define permissions for AWS resources and users." at bounding box center [239, 300] width 297 height 52
click at [101, 280] on input "They define permissions for AWS resources and users." at bounding box center [96, 275] width 10 height 10
radio input "true"
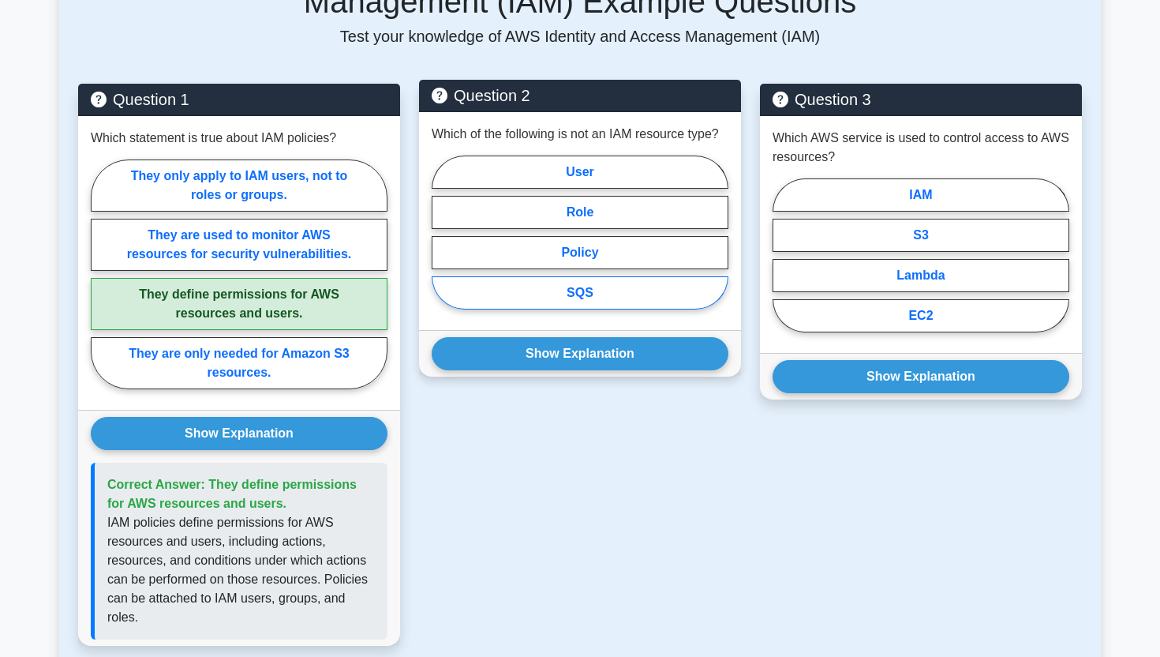
click at [594, 294] on label "SQS" at bounding box center [580, 292] width 297 height 33
click at [442, 242] on input "SQS" at bounding box center [437, 237] width 10 height 10
radio input "true"
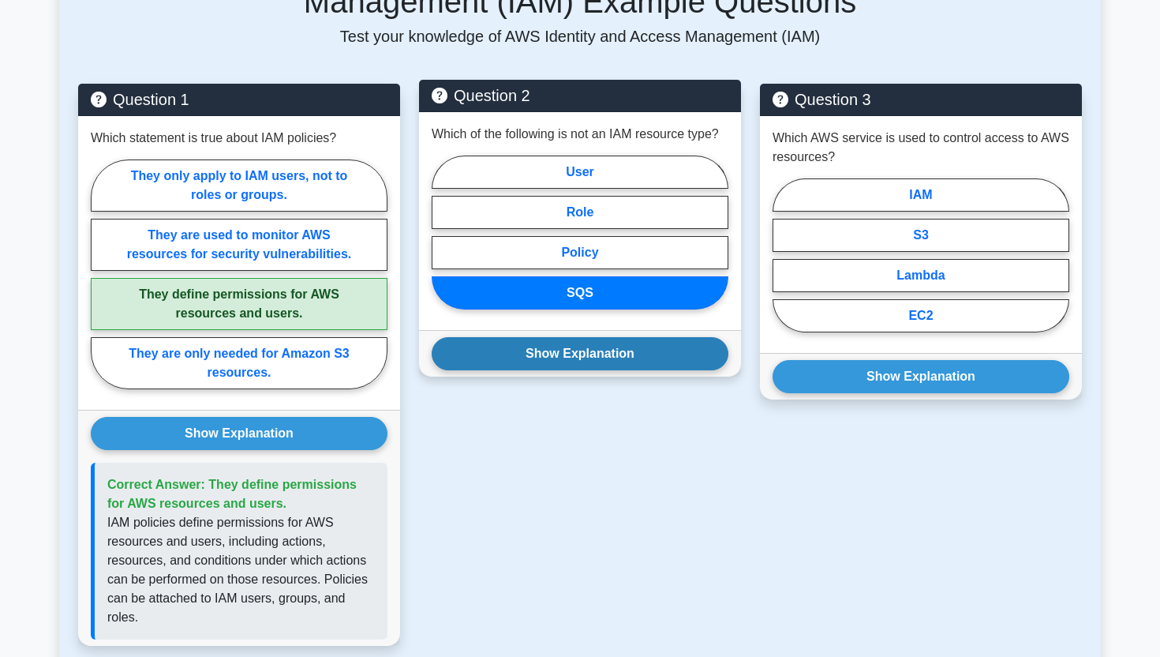
click at [587, 355] on button "Show Explanation" at bounding box center [580, 353] width 297 height 33
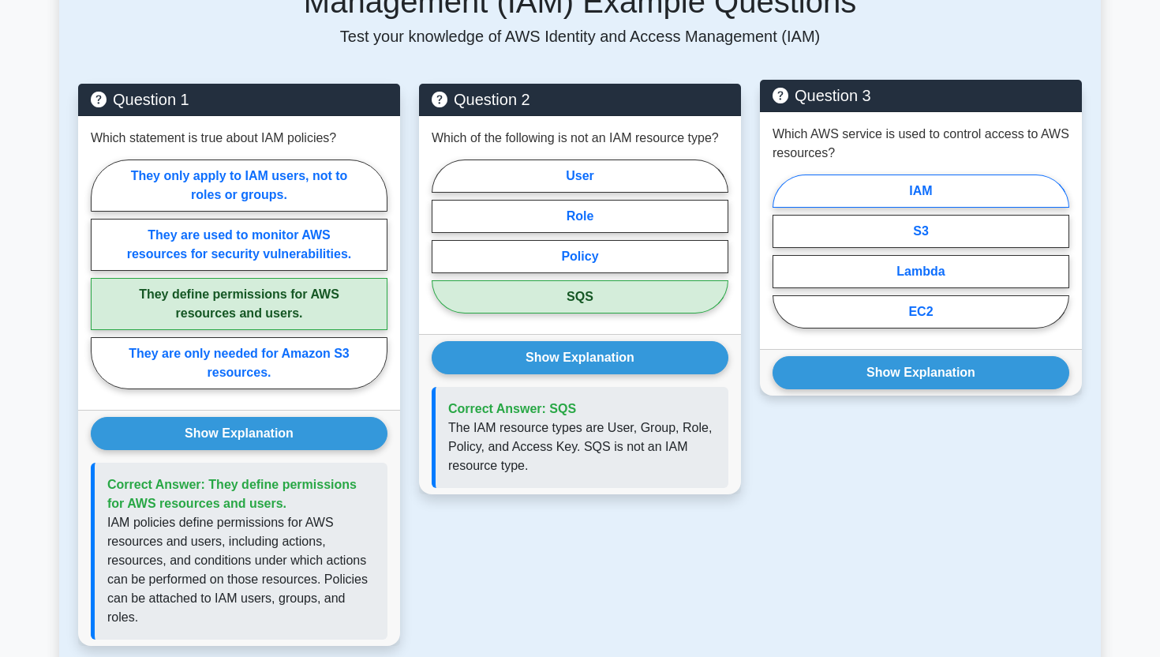
click at [859, 193] on label "IAM" at bounding box center [921, 190] width 297 height 33
click at [783, 251] on input "IAM" at bounding box center [778, 256] width 10 height 10
radio input "true"
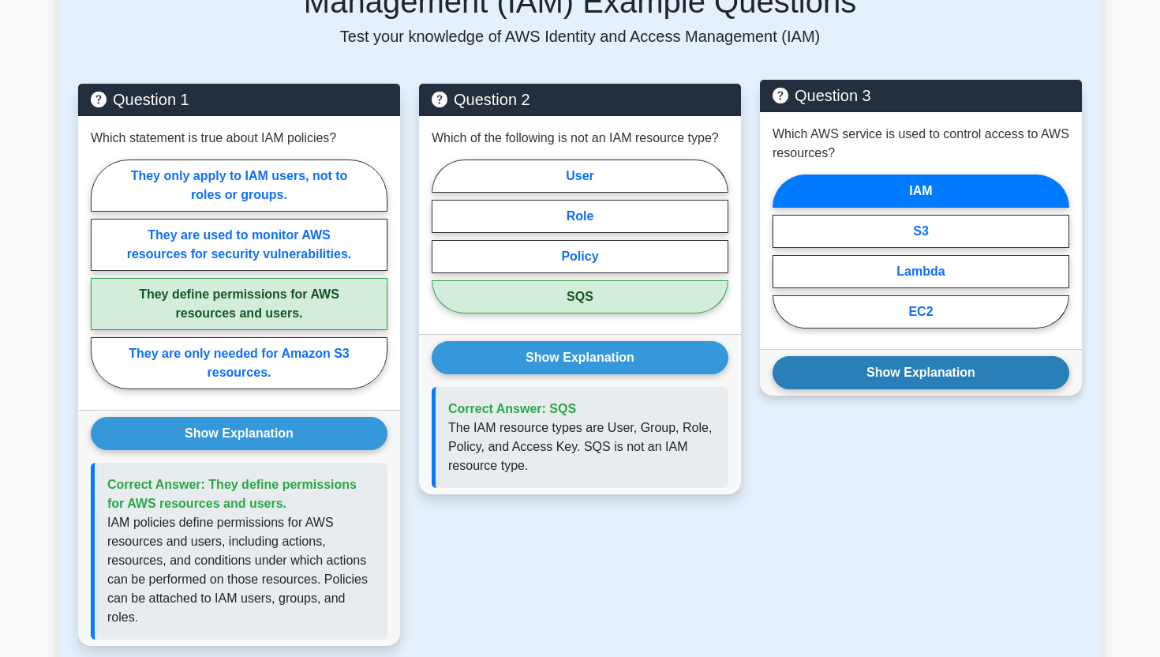
click at [875, 379] on button "Show Explanation" at bounding box center [921, 372] width 297 height 33
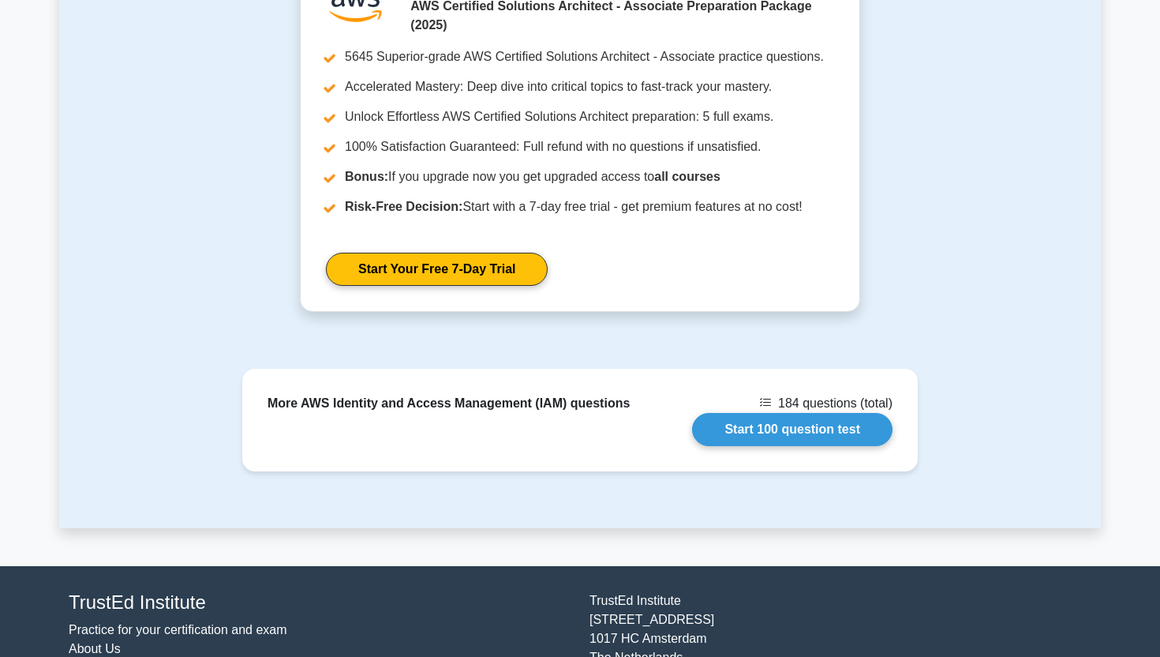
scroll to position [1627, 0]
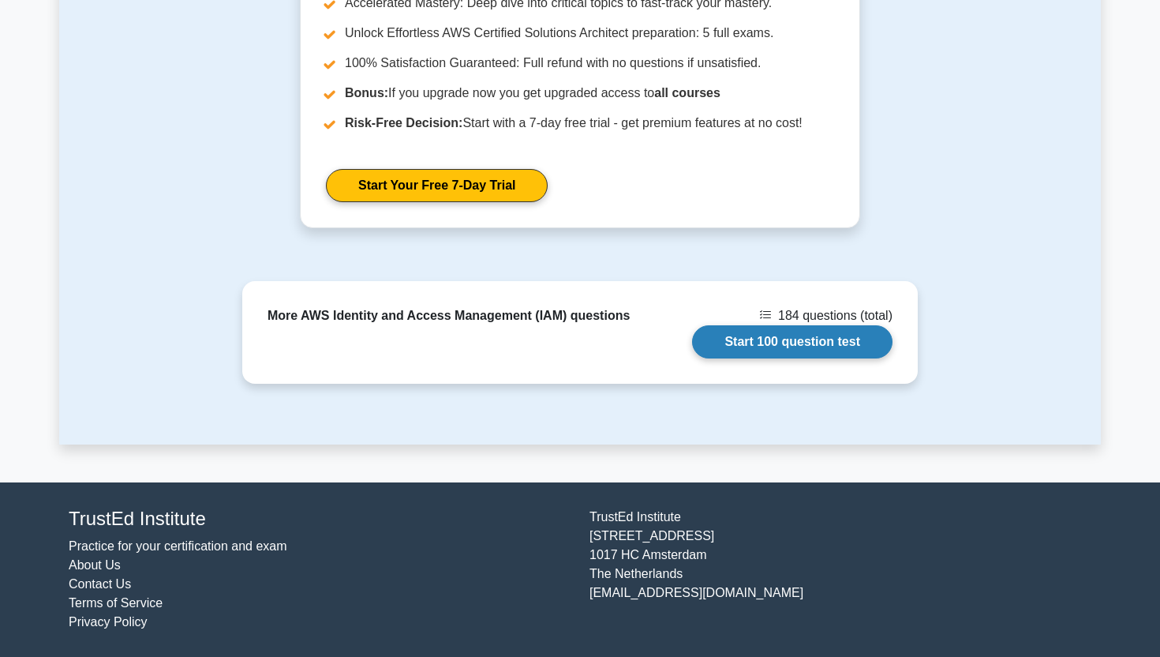
click at [791, 341] on link "Start 100 question test" at bounding box center [792, 341] width 200 height 33
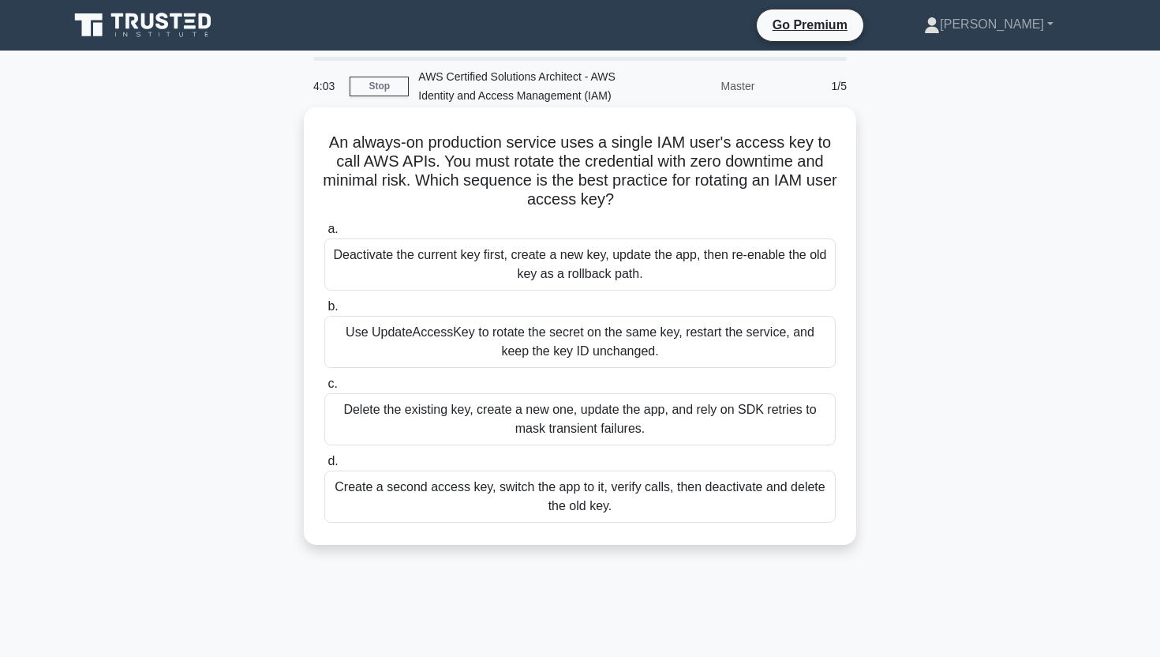
click at [629, 508] on div "Create a second access key, switch the app to it, verify calls, then deactivate…" at bounding box center [579, 496] width 511 height 52
click at [324, 466] on input "d. Create a second access key, switch the app to it, verify calls, then deactiv…" at bounding box center [324, 461] width 0 height 10
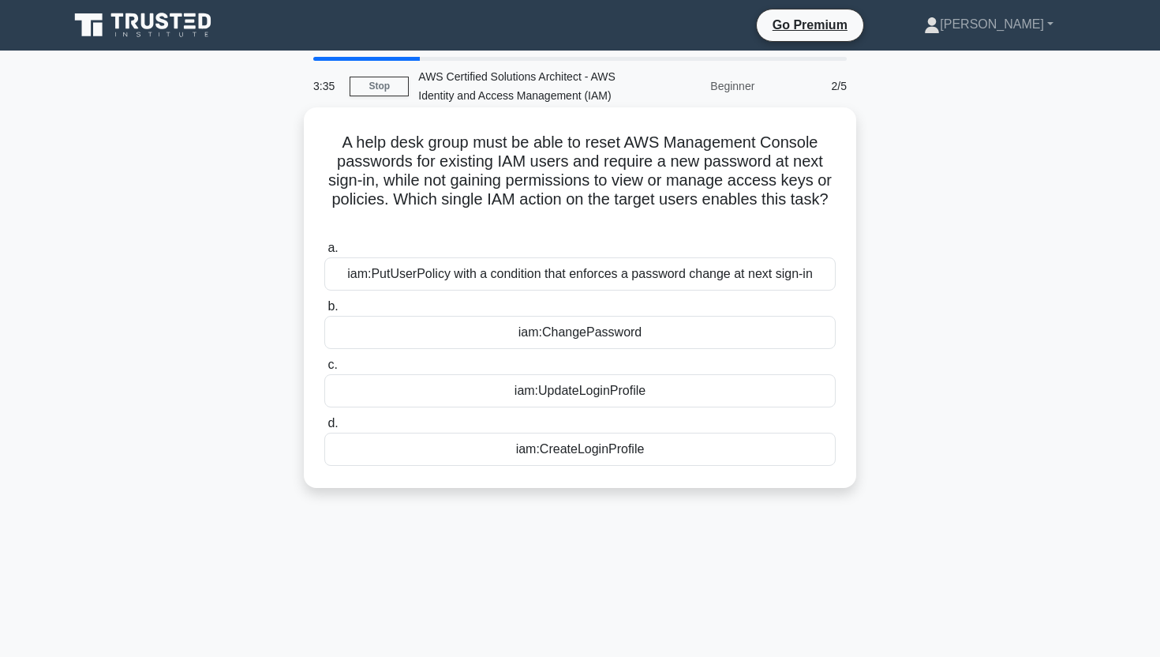
click at [565, 277] on div "iam:PutUserPolicy with a condition that enforces a password change at next sign…" at bounding box center [579, 273] width 511 height 33
click at [324, 253] on input "a. iam:PutUserPolicy with a condition that enforces a password change at next s…" at bounding box center [324, 248] width 0 height 10
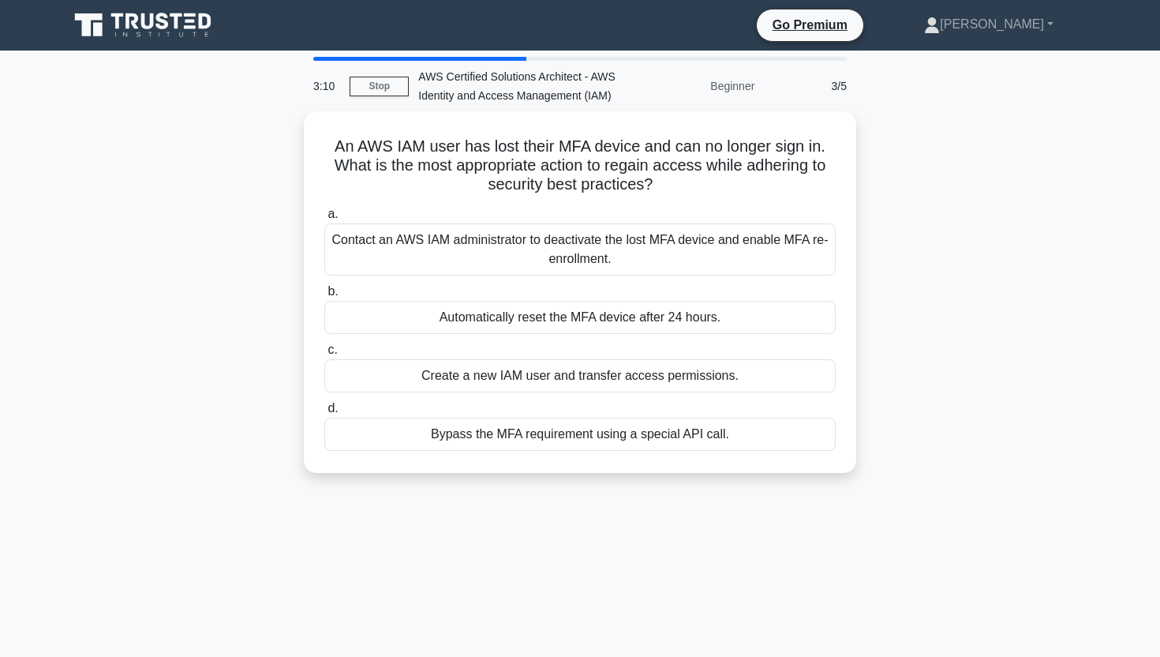
drag, startPoint x: 338, startPoint y: 146, endPoint x: 763, endPoint y: 474, distance: 537.4
click at [763, 474] on div "An AWS IAM user has lost their MFA device and can no longer sign in. What is th…" at bounding box center [580, 301] width 1042 height 380
copy div "An AWS IAM user has lost their MFA device and can no longer sign in. What is th…"
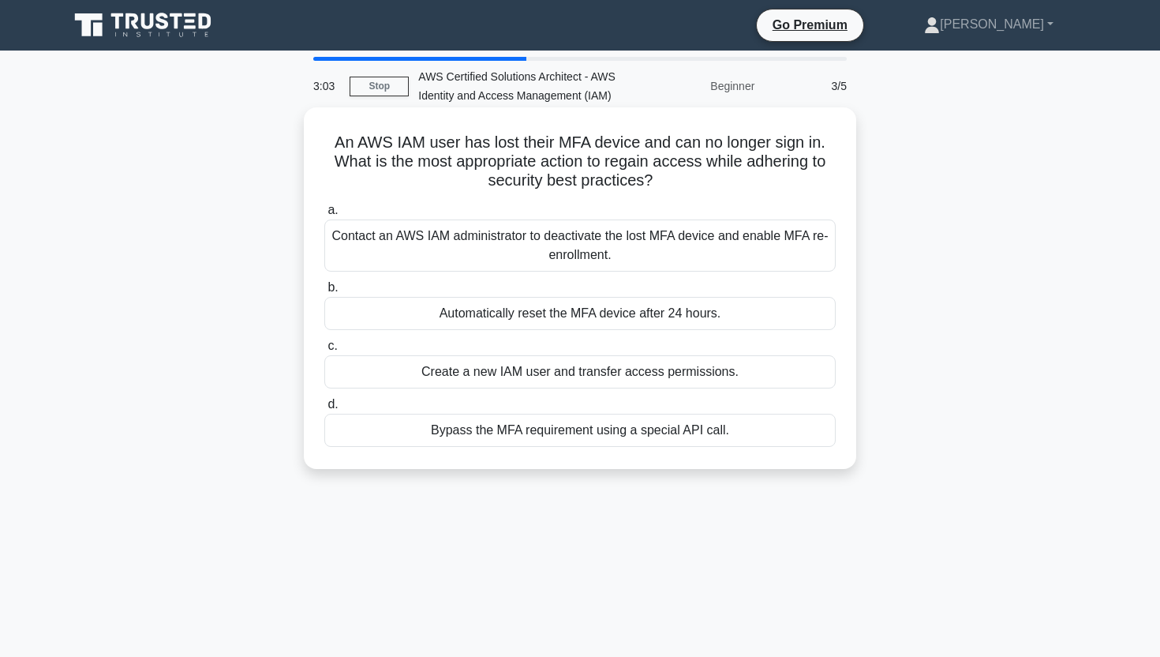
click at [343, 243] on div "Contact an AWS IAM administrator to deactivate the lost MFA device and enable M…" at bounding box center [579, 245] width 511 height 52
click at [324, 215] on input "a. Contact an AWS IAM administrator to deactivate the lost MFA device and enabl…" at bounding box center [324, 210] width 0 height 10
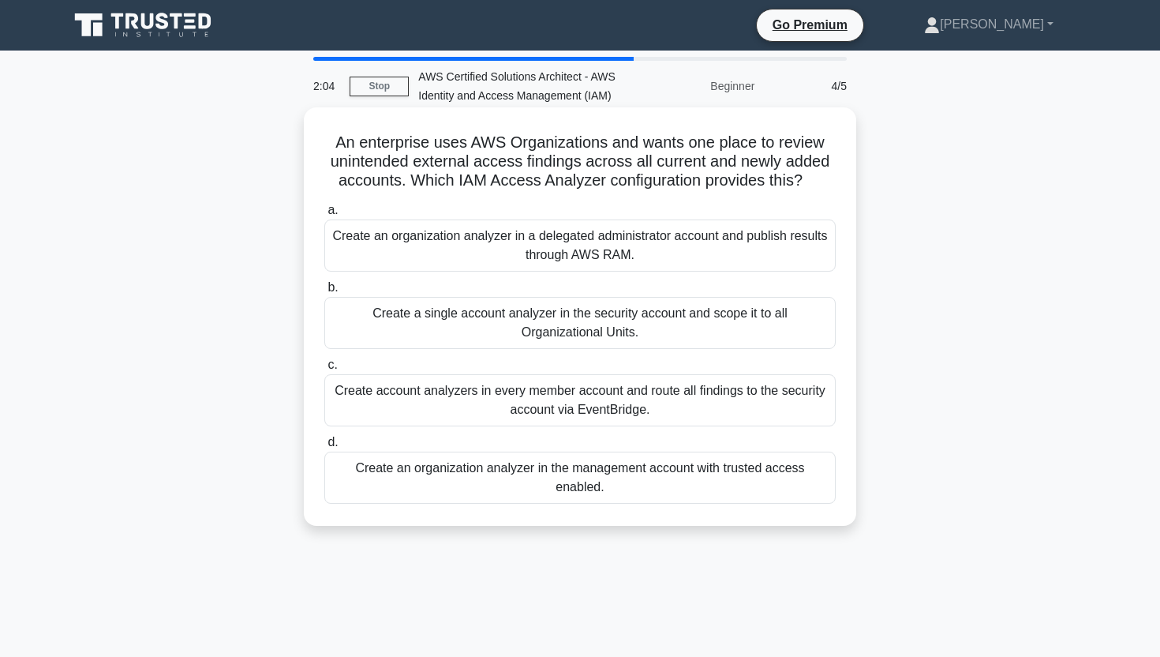
drag, startPoint x: 334, startPoint y: 146, endPoint x: 667, endPoint y: 494, distance: 481.8
click at [667, 494] on div "An enterprise uses AWS Organizations and wants one place to review unintended e…" at bounding box center [580, 317] width 540 height 406
copy div "An enterprise uses AWS Organizations and wants one place to review unintended e…"
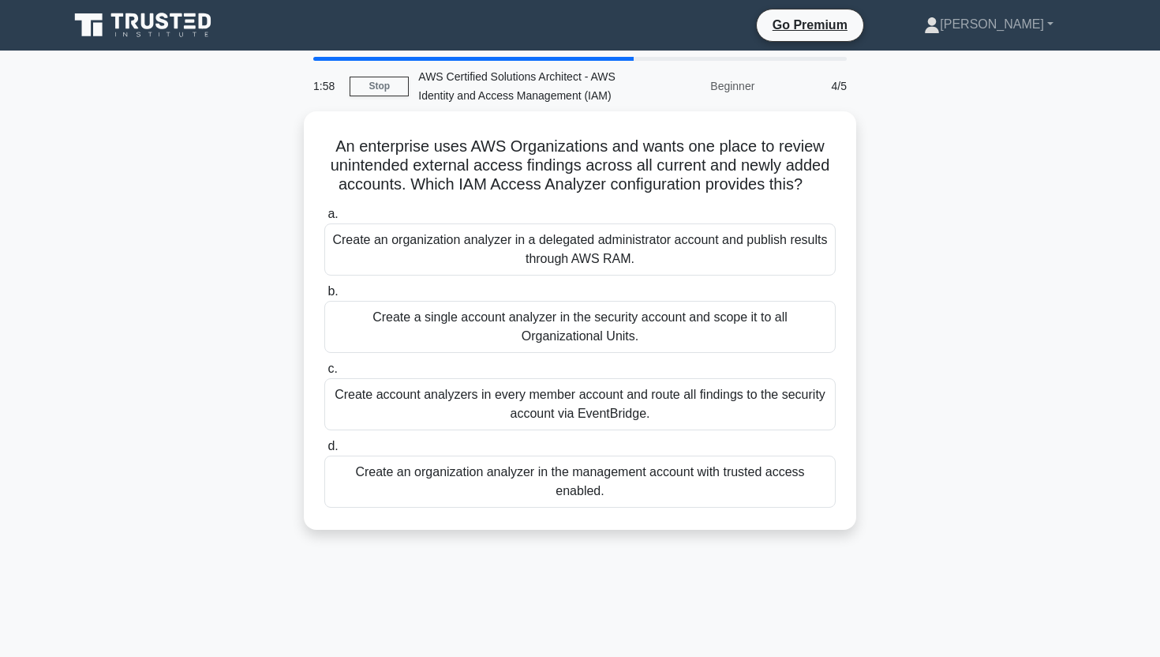
click at [280, 429] on div "An enterprise uses AWS Organizations and wants one place to review unintended e…" at bounding box center [580, 329] width 1042 height 437
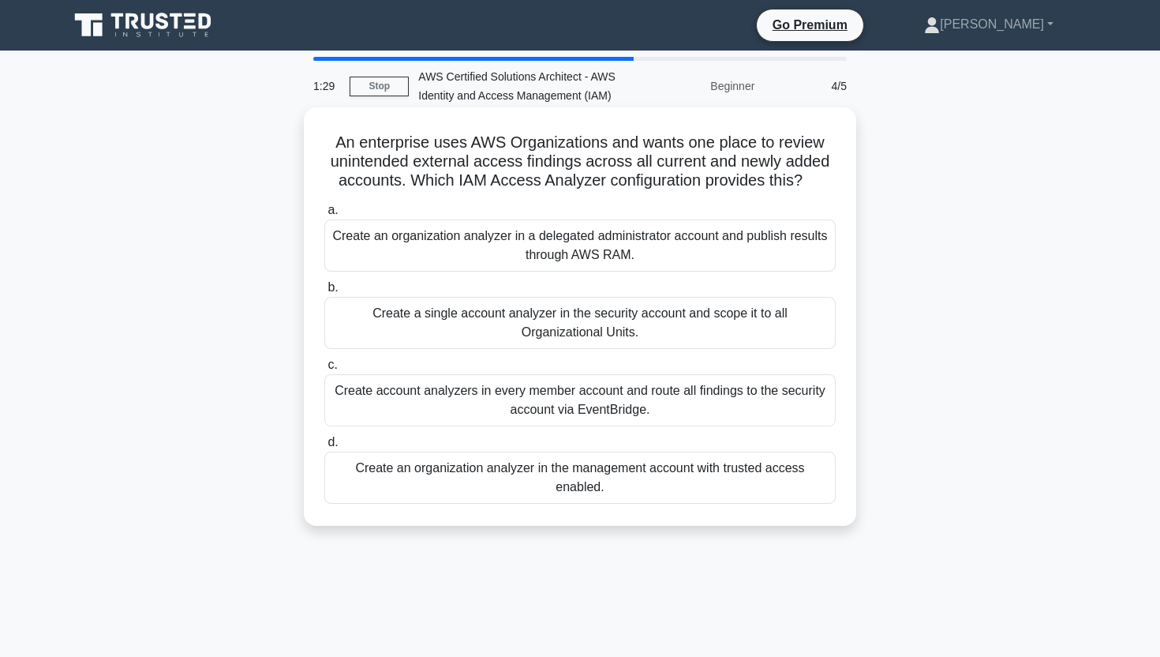
click at [430, 472] on div "Create an organization analyzer in the management account with trusted access e…" at bounding box center [579, 477] width 511 height 52
click at [324, 448] on input "d. Create an organization analyzer in the management account with trusted acces…" at bounding box center [324, 442] width 0 height 10
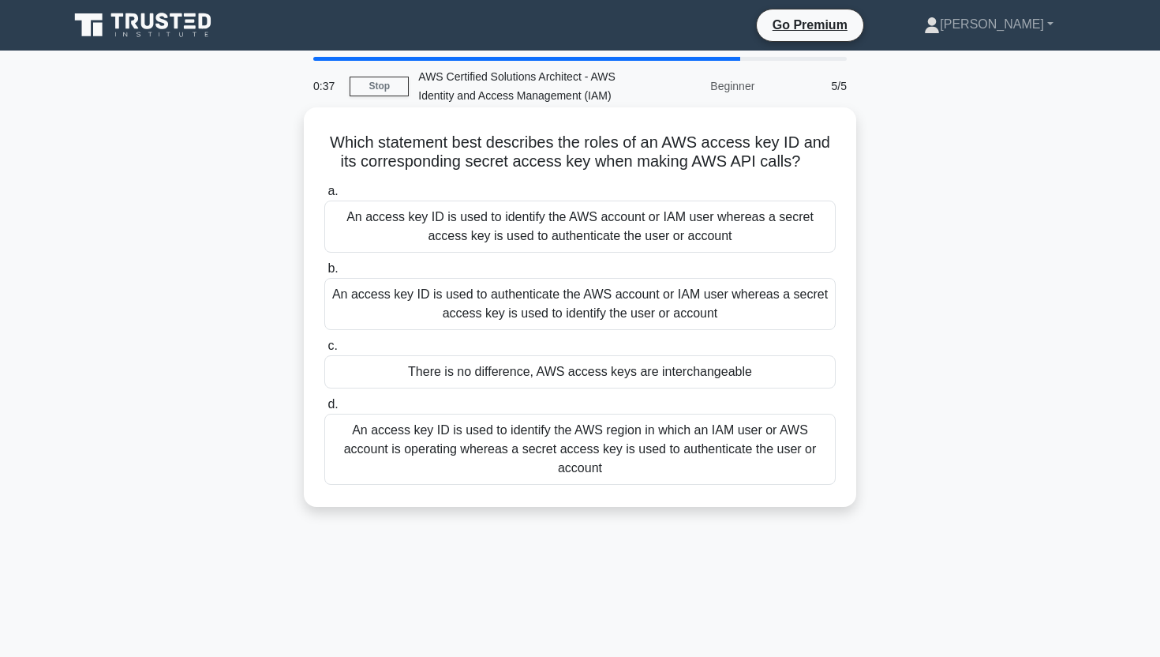
click at [484, 208] on div "An access key ID is used to identify the AWS account or IAM user whereas a secr…" at bounding box center [579, 226] width 511 height 52
click at [324, 197] on input "a. An access key ID is used to identify the AWS account or IAM user whereas a s…" at bounding box center [324, 191] width 0 height 10
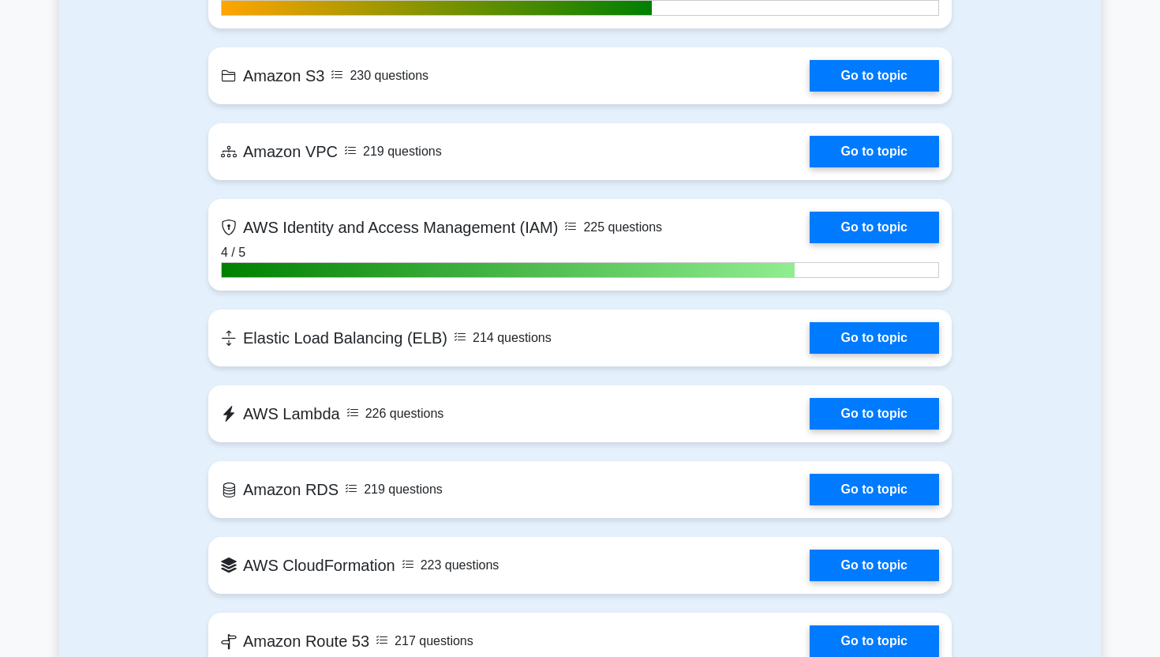
scroll to position [1173, 0]
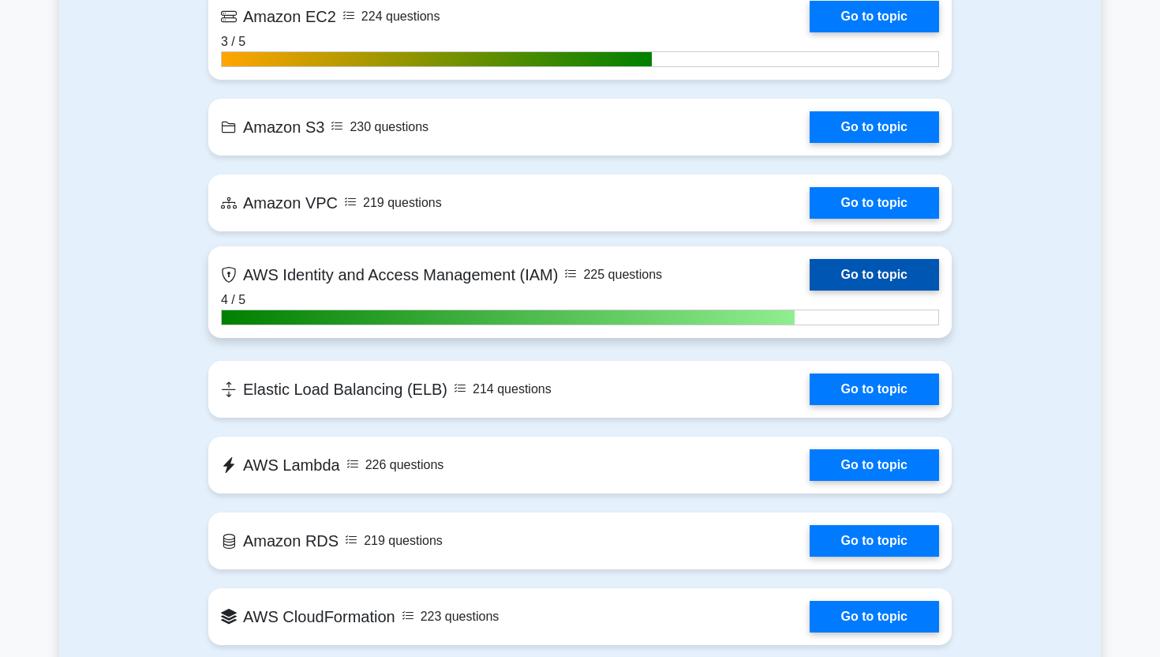
click at [880, 282] on link "Go to topic" at bounding box center [874, 275] width 129 height 32
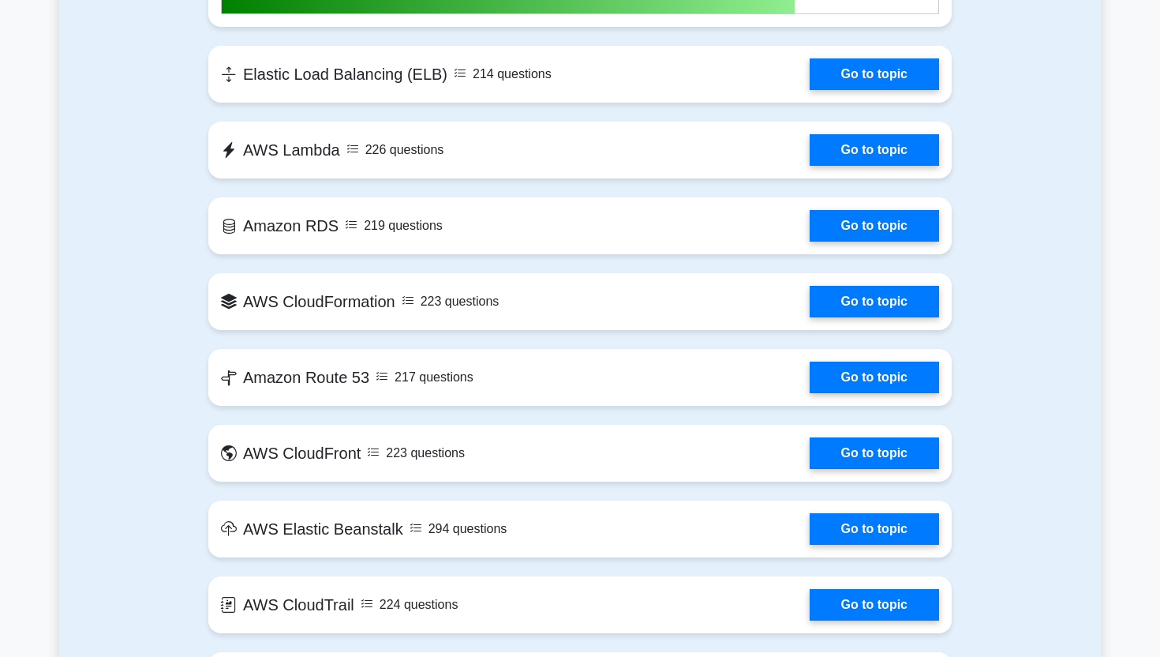
scroll to position [1341, 0]
